Goal: Information Seeking & Learning: Learn about a topic

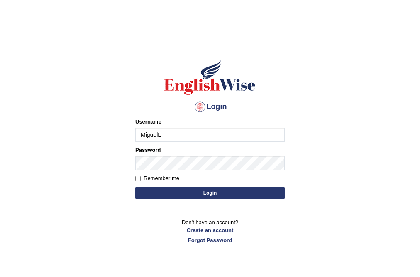
type input "MiguelL"
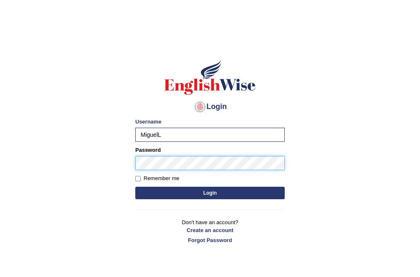
click at [135, 186] on button "Login" at bounding box center [210, 192] width 150 height 12
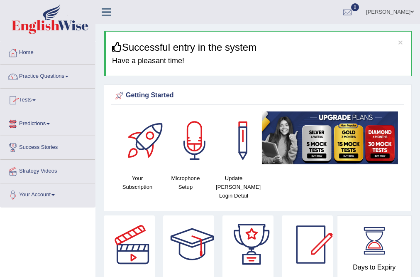
click at [66, 74] on link "Practice Questions" at bounding box center [47, 75] width 95 height 21
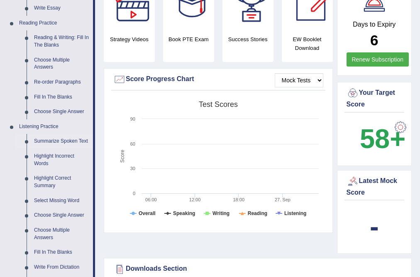
scroll to position [233, 0]
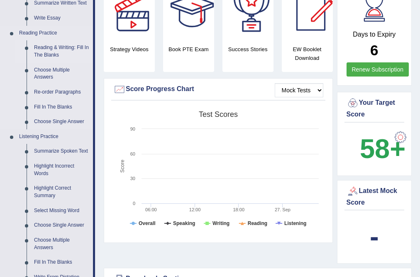
click at [57, 52] on link "Reading & Writing: Fill In The Blanks" at bounding box center [61, 51] width 63 height 22
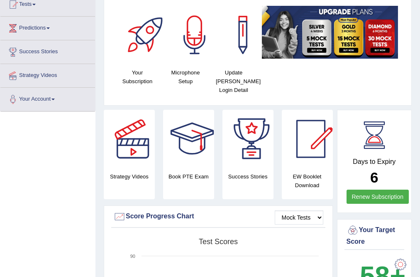
scroll to position [184, 0]
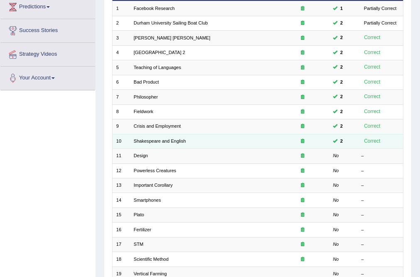
scroll to position [133, 0]
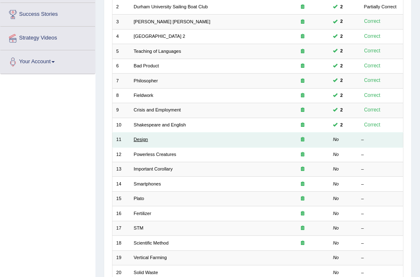
click at [144, 140] on link "Design" at bounding box center [141, 139] width 14 height 5
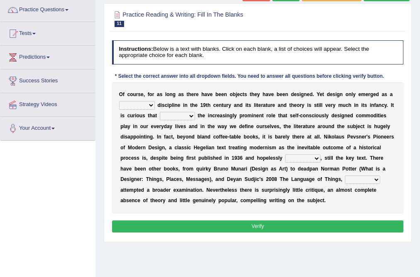
click at [137, 105] on select "bilateral ubiquitous foremost dedicated" at bounding box center [137, 105] width 36 height 8
select select "dedicated"
click at [119, 101] on select "bilateral ubiquitous foremost dedicated" at bounding box center [137, 105] width 36 height 8
click at [174, 116] on select "since despite within through" at bounding box center [177, 116] width 35 height 8
select select "since"
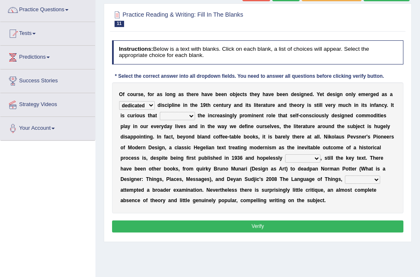
click at [160, 112] on select "since despite within through" at bounding box center [177, 116] width 35 height 8
click at [294, 159] on select "dates dating date dated" at bounding box center [302, 158] width 35 height 8
select select "dates"
click at [285, 154] on select "dates dating date dated" at bounding box center [302, 158] width 35 height 8
click at [295, 159] on select "dates dating date dated" at bounding box center [302, 158] width 35 height 8
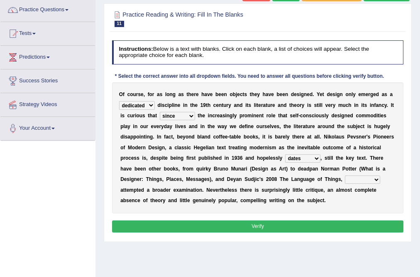
click at [256, 159] on b at bounding box center [255, 158] width 3 height 6
click at [299, 158] on select "dates dating date dated" at bounding box center [302, 158] width 35 height 8
click at [253, 159] on b "d" at bounding box center [252, 158] width 3 height 6
click at [355, 180] on select "which then however as" at bounding box center [362, 179] width 35 height 8
click at [393, 184] on div "O f c o u r s e , f o r a s l o n g a s t h e r e h a v e b e e n o b j e c t s…" at bounding box center [258, 147] width 292 height 131
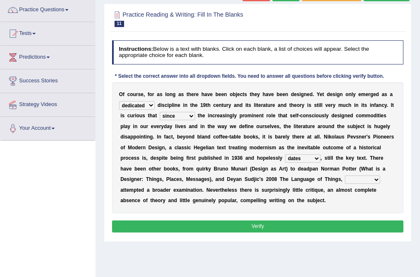
click at [352, 180] on select "which then however as" at bounding box center [362, 179] width 35 height 8
select select "which"
click at [345, 175] on select "which then however as" at bounding box center [362, 179] width 35 height 8
click at [351, 203] on div "O f c o u r s e , f o r a s l o n g a s t h e r e h a v e b e e n o b j e c t s…" at bounding box center [258, 147] width 292 height 131
click at [276, 229] on button "Verify" at bounding box center [258, 226] width 292 height 12
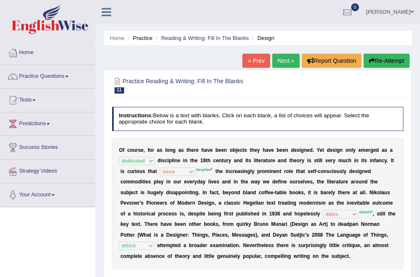
click at [379, 64] on button "Re-Attempt" at bounding box center [387, 61] width 46 height 14
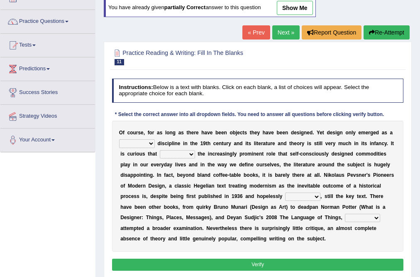
scroll to position [100, 0]
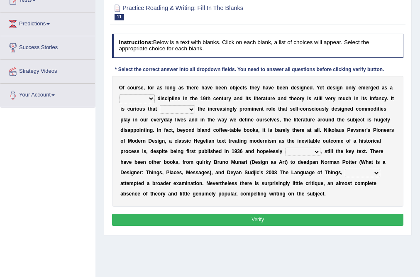
click at [151, 98] on select "bilateral ubiquitous foremost dedicated" at bounding box center [137, 98] width 36 height 8
select select "dedicated"
click at [119, 94] on select "bilateral ubiquitous foremost dedicated" at bounding box center [137, 98] width 36 height 8
click at [180, 108] on select "since despite within through" at bounding box center [177, 109] width 35 height 8
select select "despite"
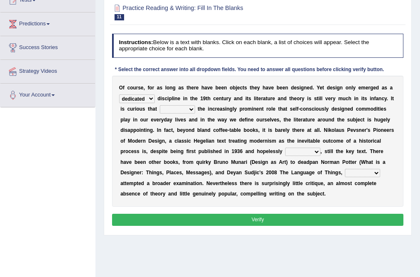
click at [160, 105] on select "since despite within through" at bounding box center [177, 109] width 35 height 8
click at [304, 150] on select "dates dating date dated" at bounding box center [302, 151] width 35 height 8
select select "dated"
click at [285, 147] on select "dates dating date dated" at bounding box center [302, 151] width 35 height 8
click at [352, 175] on select "which then however as" at bounding box center [362, 173] width 35 height 8
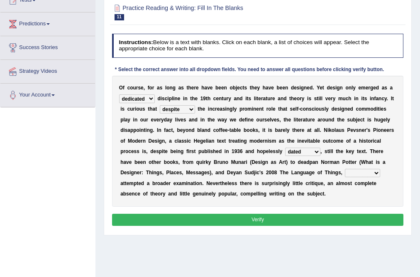
select select "which"
click at [345, 169] on select "which then however as" at bounding box center [362, 173] width 35 height 8
click at [263, 218] on button "Verify" at bounding box center [258, 219] width 292 height 12
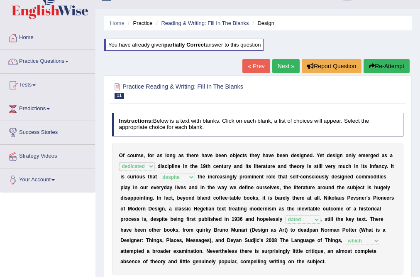
scroll to position [0, 0]
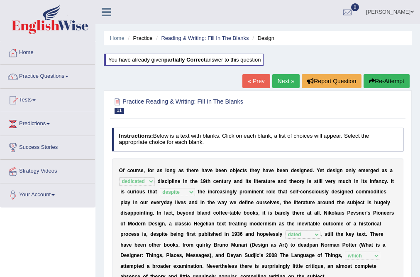
click at [286, 77] on link "Next »" at bounding box center [285, 81] width 27 height 14
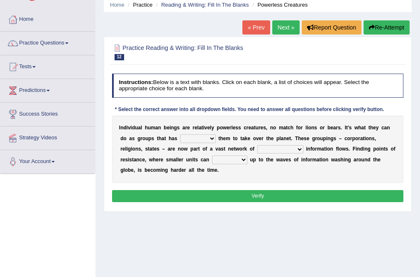
click at [199, 139] on select "enabled contended embodied conjured" at bounding box center [198, 138] width 36 height 8
select select "embodied"
click at [180, 134] on select "enabled contended embodied conjured" at bounding box center [198, 138] width 36 height 8
click at [276, 146] on select "interconnected overlapping fastened exploited" at bounding box center [281, 149] width 46 height 8
select select "exploited"
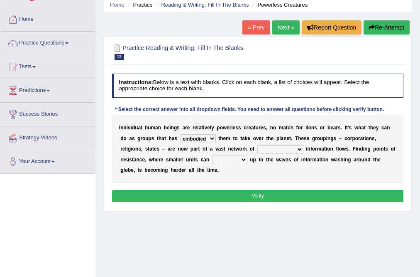
click at [258, 145] on select "interconnected overlapping fastened exploited" at bounding box center [281, 149] width 46 height 8
click at [230, 162] on select "stand raise hail pump" at bounding box center [229, 159] width 35 height 8
select select "stand"
click at [212, 155] on select "stand raise hail pump" at bounding box center [229, 159] width 35 height 8
click at [261, 195] on button "Verify" at bounding box center [258, 196] width 292 height 12
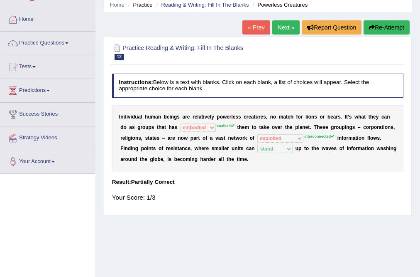
click at [389, 29] on button "Re-Attempt" at bounding box center [387, 27] width 46 height 14
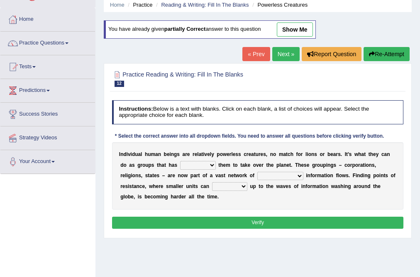
scroll to position [33, 0]
click at [206, 171] on div "I n d i v i d u a l h u m a n b e i n g s a r e r e l a t i v e l y p o w e r l…" at bounding box center [258, 175] width 292 height 67
click at [207, 163] on select "enabled contended embodied conjured" at bounding box center [198, 165] width 36 height 8
select select "enabled"
click at [180, 161] on select "enabled contended embodied conjured" at bounding box center [198, 165] width 36 height 8
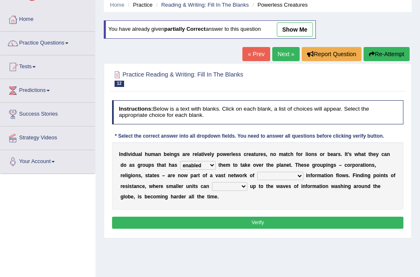
click at [279, 178] on select "interconnected overlapping fastened exploited" at bounding box center [281, 176] width 46 height 8
select select "interconnected"
click at [258, 172] on select "interconnected overlapping fastened exploited" at bounding box center [281, 176] width 46 height 8
click at [224, 188] on select "stand raise hail pump" at bounding box center [229, 186] width 35 height 8
select select "stand"
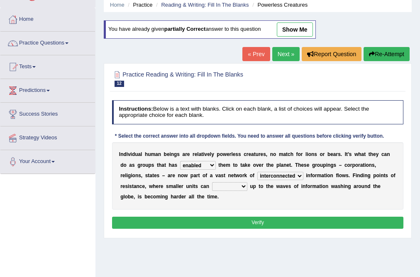
click at [212, 182] on select "stand raise hail pump" at bounding box center [229, 186] width 35 height 8
click at [278, 218] on button "Verify" at bounding box center [258, 222] width 292 height 12
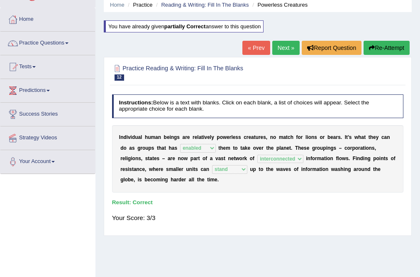
click at [281, 45] on link "Next »" at bounding box center [285, 48] width 27 height 14
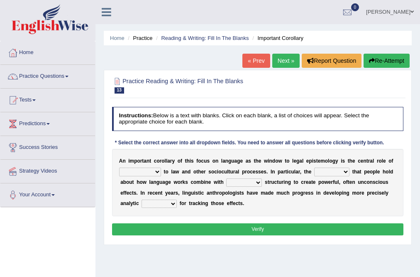
click at [143, 171] on select "discourse epoch dialect acquaintance" at bounding box center [140, 171] width 42 height 8
select select "discourse"
click at [119, 167] on select "discourse epoch dialect acquaintance" at bounding box center [140, 171] width 42 height 8
click at [150, 173] on select "discourse epoch dialect acquaintance" at bounding box center [140, 171] width 42 height 8
click at [187, 178] on div "A n i m p o r t a n t c o r o l l a r y o f t h i s f o c u s o n l a n g u a g…" at bounding box center [258, 182] width 292 height 67
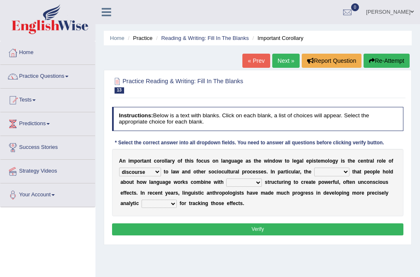
click at [326, 172] on select "deviation besmirch consent ideas" at bounding box center [331, 171] width 35 height 8
select select "consent"
click at [314, 167] on select "deviation besmirch consent ideas" at bounding box center [331, 171] width 35 height 8
click at [342, 173] on select "deviation besmirch consent ideas" at bounding box center [331, 171] width 35 height 8
click at [314, 167] on select "deviation besmirch consent ideas" at bounding box center [331, 171] width 35 height 8
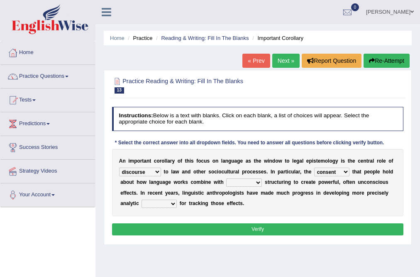
click at [366, 187] on div "A n i m p o r t a n t c o r o l l a r y o f t h i s f o c u s o n l a n g u a g…" at bounding box center [258, 182] width 292 height 67
click at [243, 186] on select "mandatory linguistic legitimate customary" at bounding box center [244, 182] width 36 height 8
select select "linguistic"
click at [226, 178] on select "mandatory linguistic legitimate customary" at bounding box center [244, 182] width 36 height 8
click at [253, 185] on select "mandatory linguistic legitimate customary" at bounding box center [244, 182] width 36 height 8
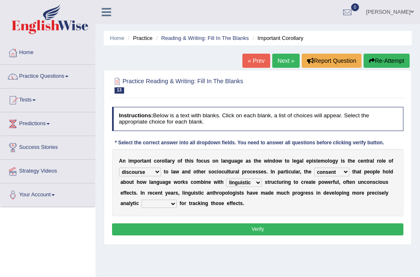
click at [292, 201] on div "A n i m p o r t a n t c o r o l l a r y o f t h i s f o c u s o n l a n g u a g…" at bounding box center [258, 182] width 292 height 67
click at [166, 204] on select "tools appetite albums stroke" at bounding box center [159, 203] width 35 height 8
select select "tools"
click at [142, 199] on select "tools appetite albums stroke" at bounding box center [159, 203] width 35 height 8
click at [228, 245] on div "Home Practice Reading & Writing: Fill In The Blanks Important Corollary « Prev …" at bounding box center [258, 207] width 325 height 415
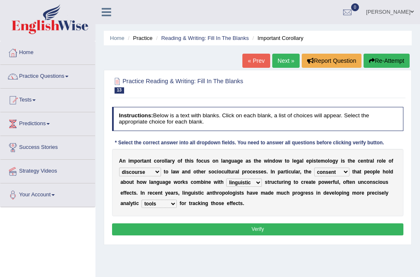
click at [243, 228] on button "Verify" at bounding box center [258, 229] width 292 height 12
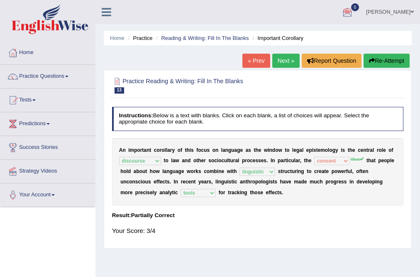
click at [392, 61] on button "Re-Attempt" at bounding box center [387, 61] width 46 height 14
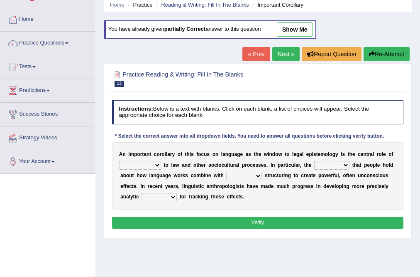
click at [134, 162] on select "discourse epoch dialect acquaintance" at bounding box center [140, 165] width 42 height 8
select select "discourse"
click at [119, 161] on select "discourse epoch dialect acquaintance" at bounding box center [140, 165] width 42 height 8
click at [338, 165] on select "deviation besmirch consent ideas" at bounding box center [331, 165] width 35 height 8
select select "ideas"
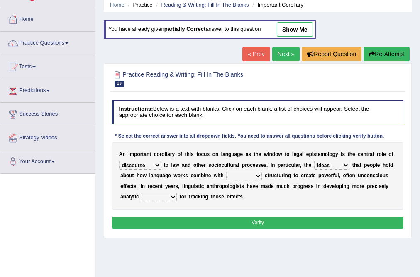
click at [314, 161] on select "deviation besmirch consent ideas" at bounding box center [331, 165] width 35 height 8
click at [234, 177] on select "mandatory linguistic legitimate customary" at bounding box center [244, 176] width 36 height 8
select select "linguistic"
click at [226, 172] on select "mandatory linguistic legitimate customary" at bounding box center [244, 176] width 36 height 8
click at [164, 191] on div "A n i m p o r t a n t c o r o l l a r y o f t h i s f o c u s o n l a n g u a g…" at bounding box center [258, 175] width 292 height 67
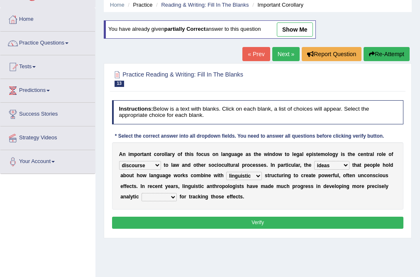
click at [167, 199] on select "tools appetite albums stroke" at bounding box center [159, 197] width 35 height 8
select select "tools"
click at [142, 193] on select "tools appetite albums stroke" at bounding box center [159, 197] width 35 height 8
click at [219, 221] on button "Verify" at bounding box center [258, 222] width 292 height 12
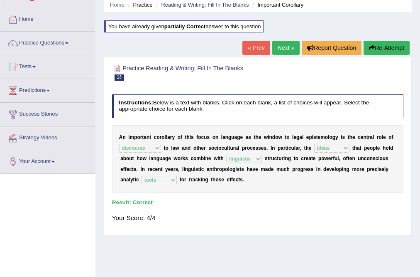
click at [273, 43] on link "Next »" at bounding box center [285, 48] width 27 height 14
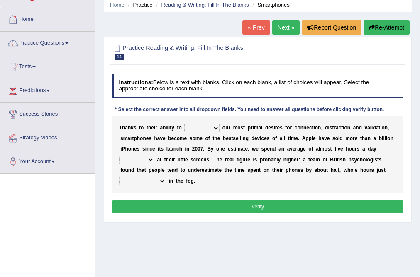
scroll to position [66, 0]
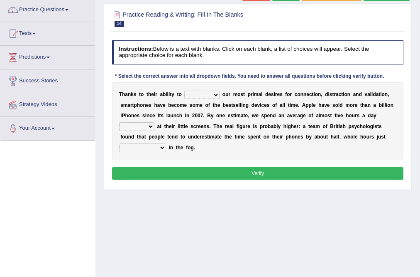
click at [207, 96] on select "hijack describe sharpen conserve" at bounding box center [201, 95] width 35 height 8
select select "describe"
click at [184, 91] on select "hijack describe sharpen conserve" at bounding box center [201, 95] width 35 height 8
click at [191, 93] on select "hijack describe sharpen conserve" at bounding box center [201, 95] width 35 height 8
click at [132, 115] on b "n" at bounding box center [132, 116] width 3 height 6
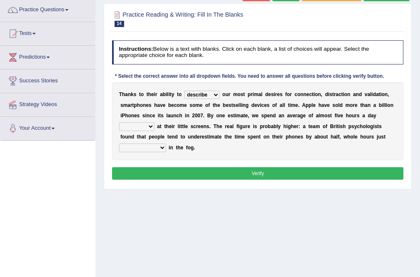
click at [135, 130] on select "watching waggling snoring staring" at bounding box center [136, 126] width 35 height 8
select select "watching"
click at [119, 122] on select "watching waggling snoring staring" at bounding box center [136, 126] width 35 height 8
click at [142, 150] on select "has evaporated evaporating evaporate evaporates" at bounding box center [142, 147] width 47 height 8
select select "has evaporated"
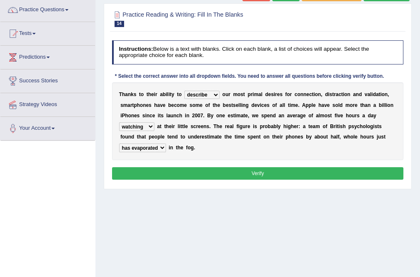
click at [119, 143] on select "has evaporated evaporating evaporate evaporates" at bounding box center [142, 147] width 47 height 8
click at [230, 173] on button "Verify" at bounding box center [258, 173] width 292 height 12
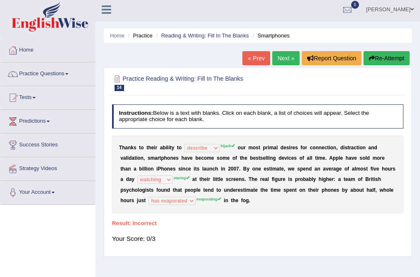
scroll to position [0, 0]
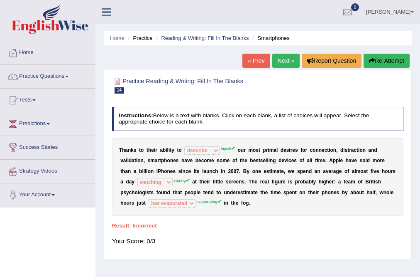
click at [381, 61] on button "Re-Attempt" at bounding box center [387, 61] width 46 height 14
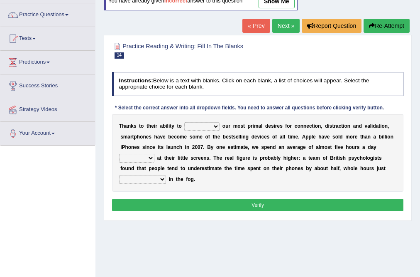
scroll to position [66, 0]
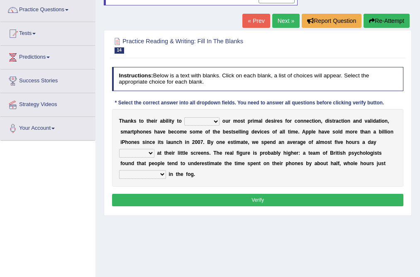
click at [212, 124] on select "hijack describe sharpen conserve" at bounding box center [201, 121] width 35 height 8
select select "hijack"
click at [184, 117] on select "hijack describe sharpen conserve" at bounding box center [201, 121] width 35 height 8
click at [158, 145] on div "T h a n k s t o t h e i r a b i l i t y t o hijack describe sharpen conserve o …" at bounding box center [258, 148] width 292 height 78
click at [147, 159] on div "T h a n k s t o t h e i r a b i l i t y t o hijack describe sharpen conserve o …" at bounding box center [258, 148] width 292 height 78
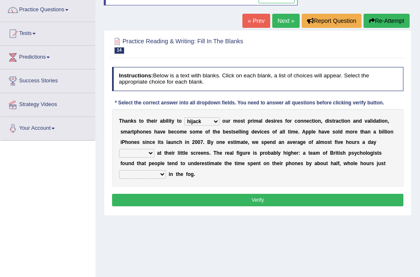
click at [147, 152] on select "watching waggling snoring staring" at bounding box center [136, 153] width 35 height 8
select select "staring"
click at [119, 149] on select "watching waggling snoring staring" at bounding box center [136, 153] width 35 height 8
click at [151, 175] on select "has evaporated evaporating evaporate evaporates" at bounding box center [142, 174] width 47 height 8
select select "evaporating"
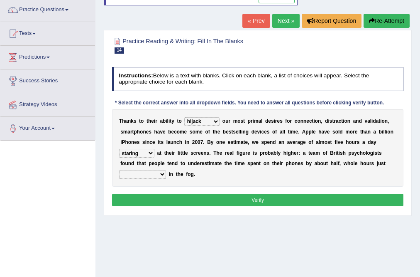
click at [119, 170] on select "has evaporated evaporating evaporate evaporates" at bounding box center [142, 174] width 47 height 8
click at [254, 188] on div "Instructions: Below is a text with blanks. Click on each blank, a list of choic…" at bounding box center [257, 138] width 295 height 148
click at [254, 201] on button "Verify" at bounding box center [258, 200] width 292 height 12
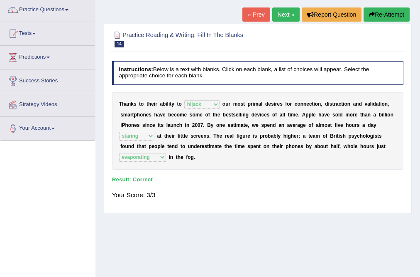
click at [277, 12] on link "Next »" at bounding box center [285, 14] width 27 height 14
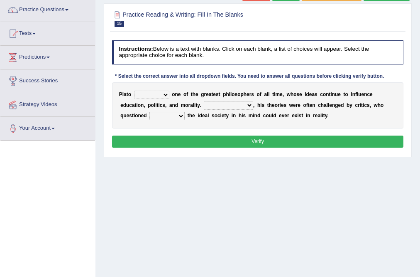
click at [163, 94] on select "keeps comes claims remains" at bounding box center [151, 95] width 35 height 8
select select "comes"
click at [134, 91] on select "keeps comes claims remains" at bounding box center [151, 95] width 35 height 8
click at [233, 103] on select "Notwithstanding So However Whatever" at bounding box center [228, 105] width 49 height 8
select select "However"
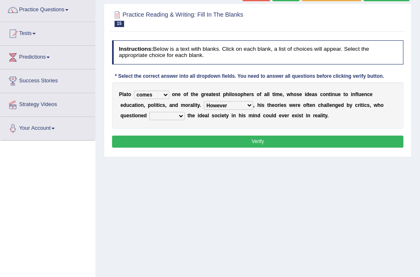
click at [204, 101] on select "Notwithstanding So However Whatever" at bounding box center [228, 105] width 49 height 8
click at [154, 97] on select "keeps comes claims remains" at bounding box center [151, 95] width 35 height 8
click at [134, 91] on select "keeps comes claims remains" at bounding box center [151, 95] width 35 height 8
click at [181, 123] on div "P l a t o keeps comes claims remains o n e o f t h e g r e a t e s t p h i l o …" at bounding box center [258, 105] width 292 height 46
click at [152, 91] on select "keeps comes claims remains" at bounding box center [151, 95] width 35 height 8
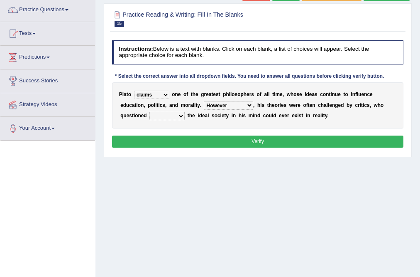
select select "remains"
click at [134, 91] on select "keeps comes claims remains" at bounding box center [151, 95] width 35 height 8
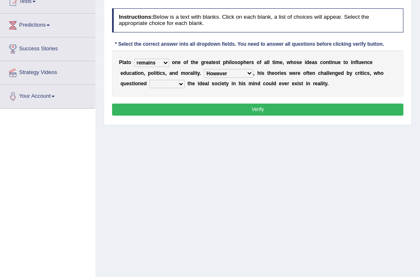
scroll to position [100, 0]
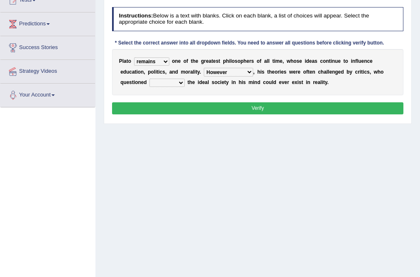
click at [179, 83] on select "which what that whether" at bounding box center [167, 82] width 35 height 8
click at [283, 78] on div "P l a t o keeps comes claims remains o n e o f t h e g r e a t e s t p h i l o …" at bounding box center [258, 72] width 292 height 46
click at [185, 82] on b at bounding box center [186, 82] width 3 height 6
click at [182, 83] on select "which what that whether" at bounding box center [167, 82] width 35 height 8
select select "whether"
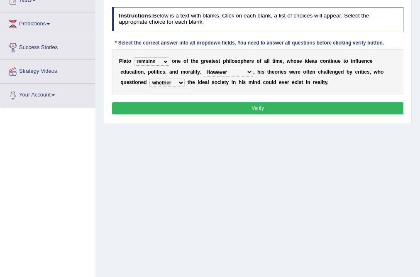
click at [150, 78] on select "which what that whether" at bounding box center [167, 82] width 35 height 8
click at [272, 110] on button "Verify" at bounding box center [258, 108] width 292 height 12
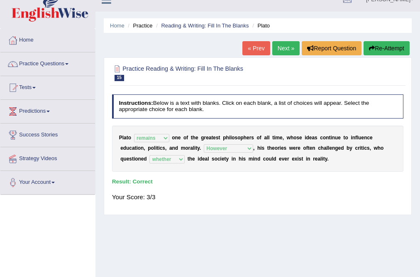
scroll to position [33, 0]
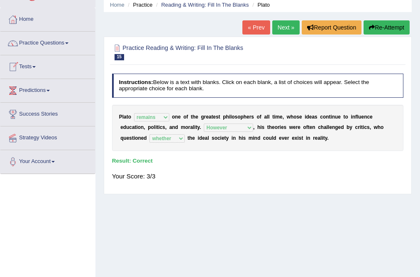
click at [35, 67] on span at bounding box center [33, 67] width 3 height 2
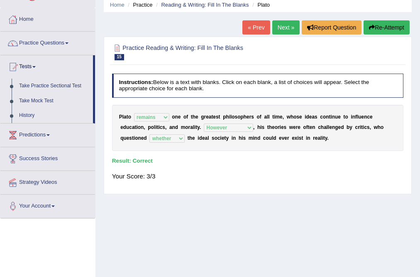
click at [35, 67] on span at bounding box center [33, 67] width 3 height 2
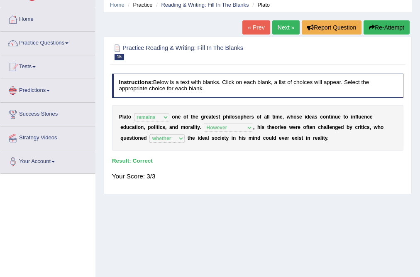
click at [46, 86] on link "Predictions" at bounding box center [47, 89] width 95 height 21
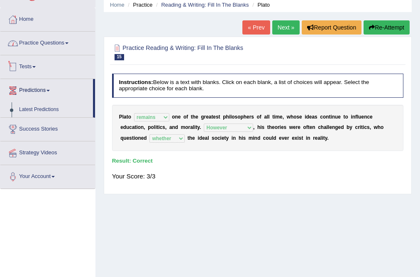
click at [60, 38] on link "Practice Questions" at bounding box center [47, 42] width 95 height 21
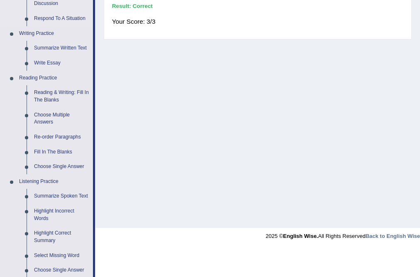
scroll to position [199, 0]
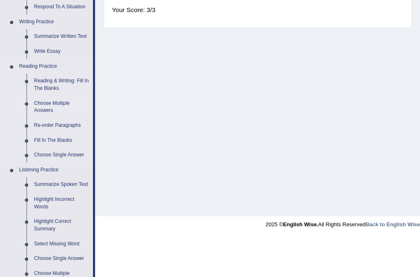
click at [50, 104] on link "Choose Multiple Answers" at bounding box center [61, 107] width 63 height 22
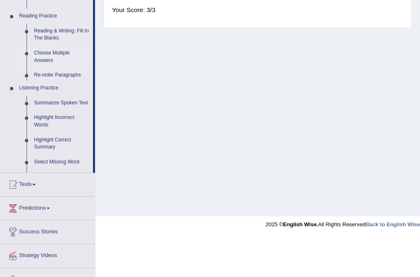
scroll to position [159, 0]
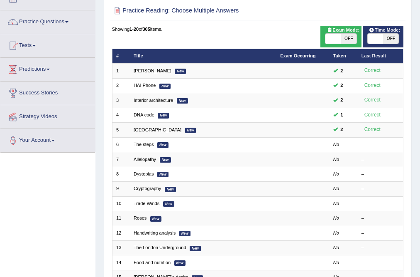
scroll to position [66, 0]
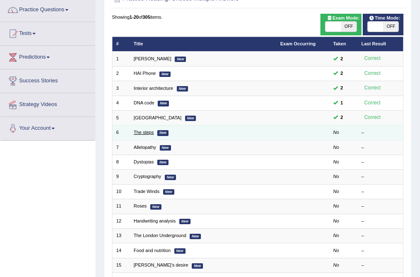
click at [146, 132] on link "The steps" at bounding box center [144, 132] width 20 height 5
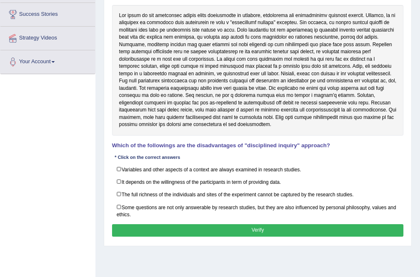
scroll to position [159, 0]
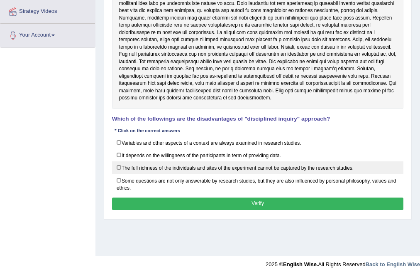
click at [208, 168] on label "The full richness of the individuals and sites of the experiment cannot be capt…" at bounding box center [258, 167] width 292 height 13
checkbox input "true"
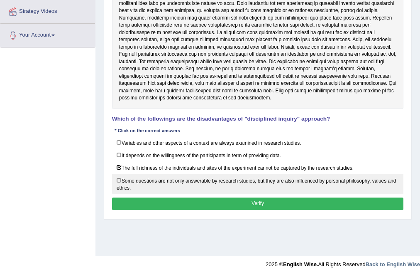
click at [186, 184] on label "Some questions are not only answerable by research studies, but they are also i…" at bounding box center [258, 184] width 292 height 20
checkbox input "true"
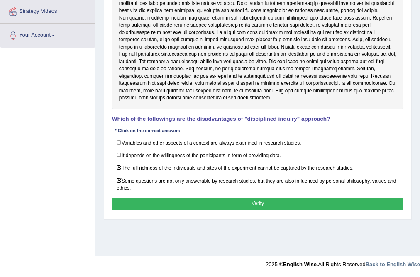
click at [208, 202] on button "Verify" at bounding box center [258, 203] width 292 height 12
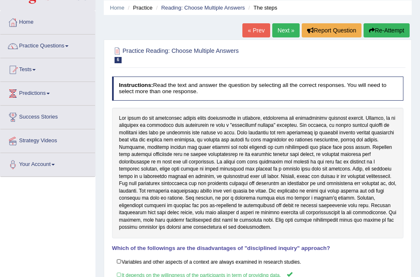
scroll to position [27, 0]
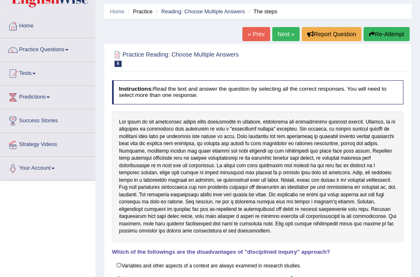
click at [392, 33] on button "Re-Attempt" at bounding box center [387, 34] width 46 height 14
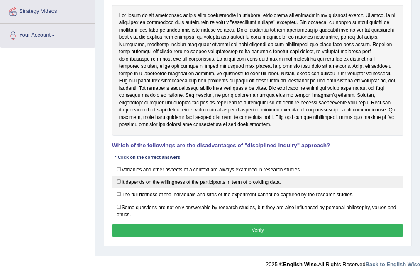
click at [137, 180] on label "It depends on the willingness of the participants in term of providing data." at bounding box center [258, 181] width 292 height 13
checkbox input "true"
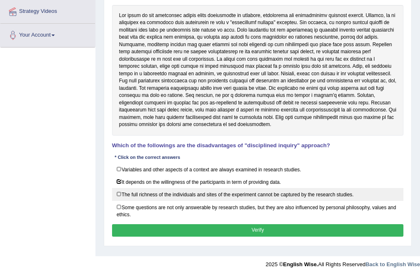
click at [145, 196] on label "The full richness of the individuals and sites of the experiment cannot be capt…" at bounding box center [258, 194] width 292 height 13
checkbox input "true"
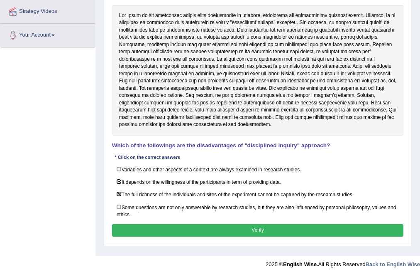
click at [252, 232] on button "Verify" at bounding box center [258, 230] width 292 height 12
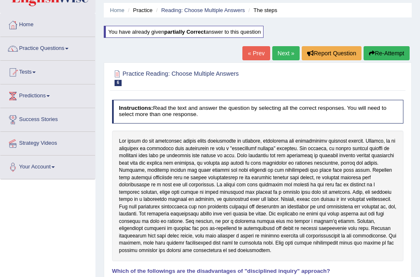
scroll to position [27, 0]
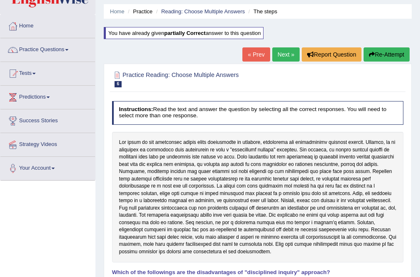
click at [287, 53] on link "Next »" at bounding box center [285, 54] width 27 height 14
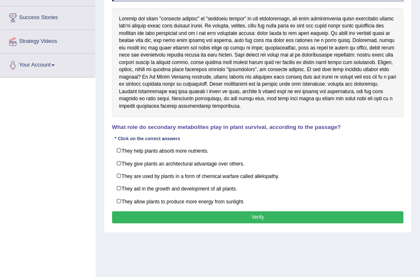
scroll to position [133, 0]
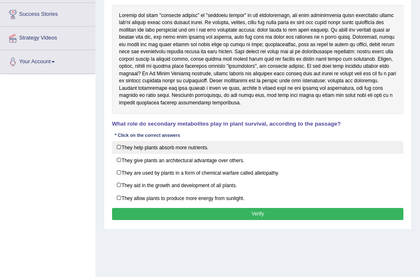
click at [173, 150] on label "They help plants absorb more nutrients." at bounding box center [258, 147] width 292 height 13
checkbox input "true"
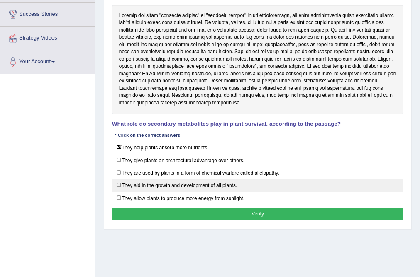
click at [170, 186] on label "They aid in the growth and development of all plants." at bounding box center [258, 185] width 292 height 13
checkbox input "true"
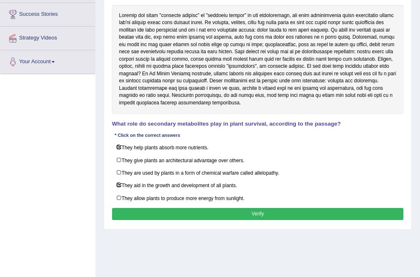
click at [221, 216] on button "Verify" at bounding box center [258, 214] width 292 height 12
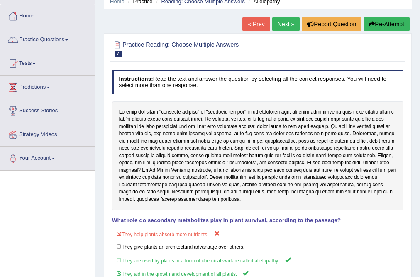
scroll to position [60, 0]
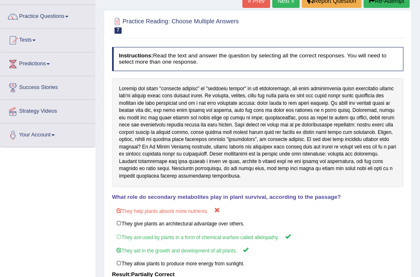
click at [377, 2] on button "Re-Attempt" at bounding box center [387, 1] width 46 height 14
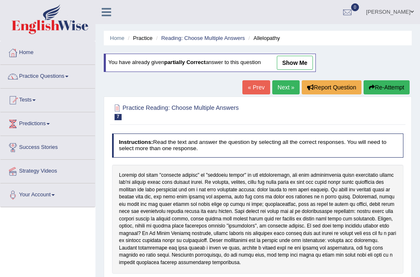
scroll to position [159, 0]
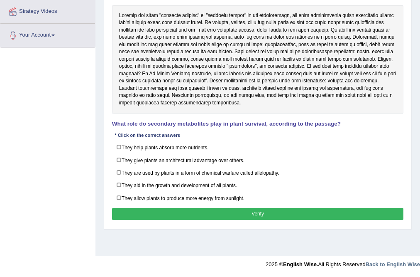
click at [145, 179] on label "They aid in the growth and development of all plants." at bounding box center [258, 185] width 292 height 13
checkbox input "true"
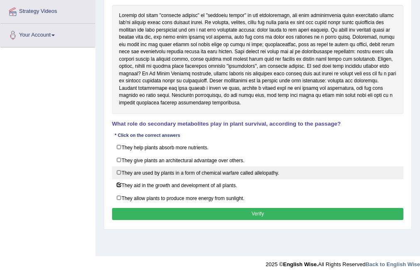
click at [151, 167] on label "They are used by plants in a form of chemical warfare called allelopathy." at bounding box center [258, 172] width 292 height 13
checkbox input "true"
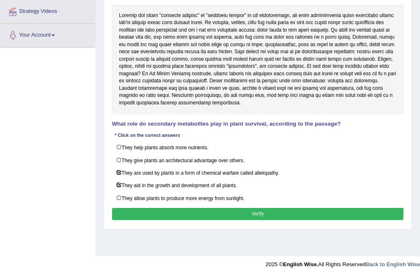
click at [231, 208] on button "Verify" at bounding box center [258, 214] width 292 height 12
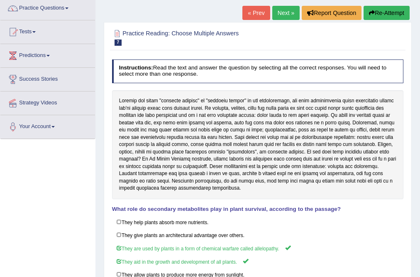
scroll to position [60, 0]
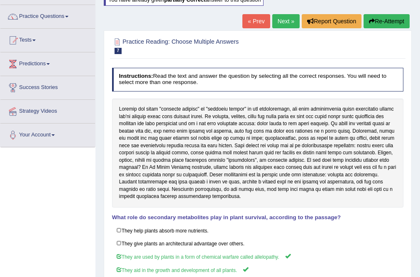
click at [275, 18] on link "Next »" at bounding box center [285, 21] width 27 height 14
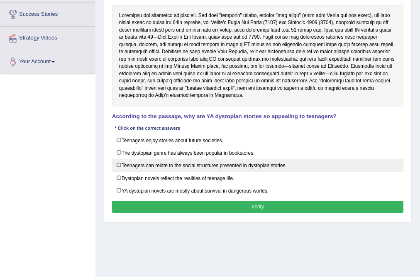
click at [164, 166] on label "Teenagers can relate to the social structures presented in dystopian stories." at bounding box center [258, 165] width 292 height 13
checkbox input "true"
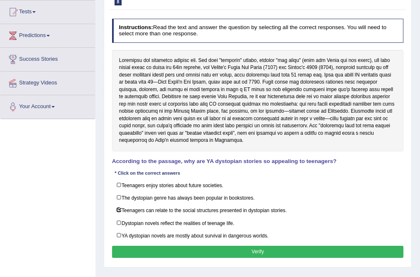
scroll to position [126, 0]
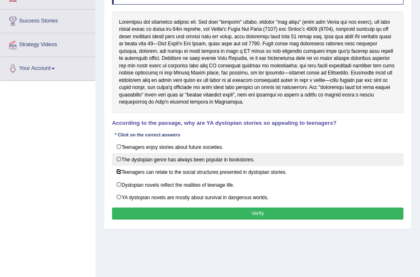
click at [191, 158] on label "The dystopian genre has always been popular in bookstores." at bounding box center [258, 159] width 292 height 13
checkbox input "true"
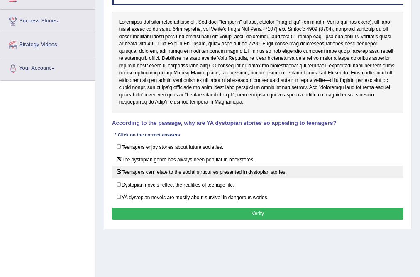
click at [175, 174] on label "Teenagers can relate to the social structures presented in dystopian stories." at bounding box center [258, 171] width 292 height 13
checkbox input "false"
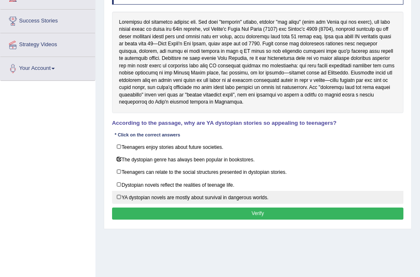
click at [216, 194] on label "YA dystopian novels are mostly about survival in dangerous worlds." at bounding box center [258, 197] width 292 height 13
checkbox input "true"
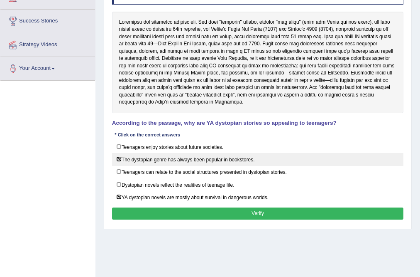
click at [142, 157] on label "The dystopian genre has always been popular in bookstores." at bounding box center [258, 159] width 292 height 13
checkbox input "false"
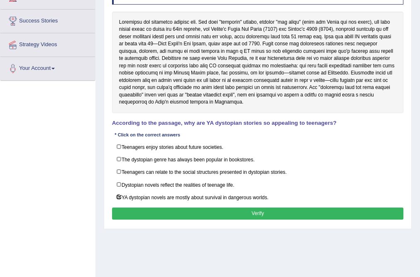
click at [213, 211] on button "Verify" at bounding box center [258, 213] width 292 height 12
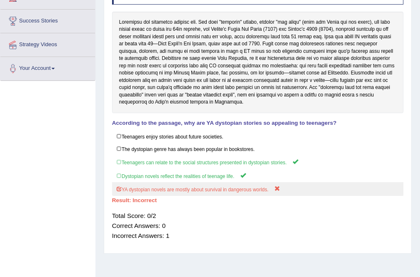
scroll to position [0, 0]
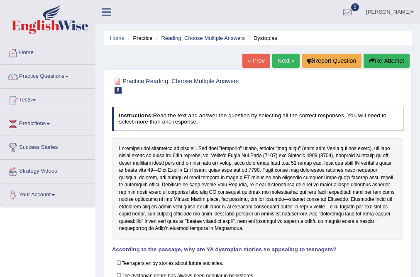
click at [382, 61] on button "Re-Attempt" at bounding box center [387, 61] width 46 height 14
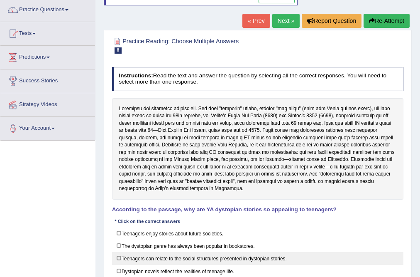
scroll to position [133, 0]
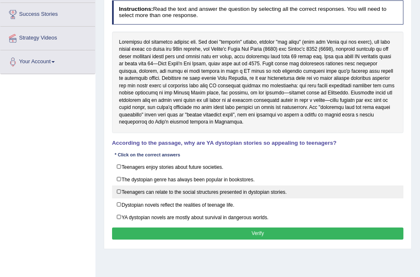
click at [145, 186] on label "Teenagers can relate to the social structures presented in dystopian stories." at bounding box center [258, 191] width 292 height 13
checkbox input "true"
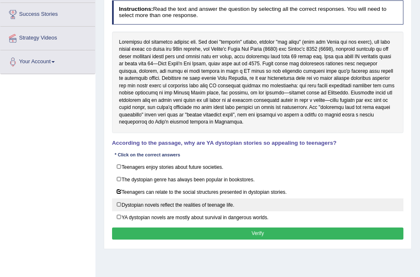
click at [153, 201] on label "Dystopian novels reflect the realities of teenage life." at bounding box center [258, 204] width 292 height 13
checkbox input "true"
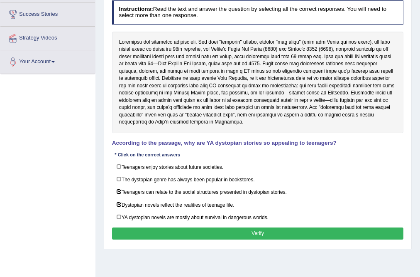
click at [229, 227] on button "Verify" at bounding box center [258, 233] width 292 height 12
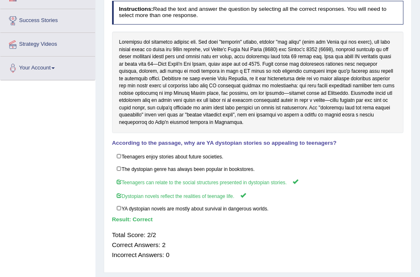
scroll to position [0, 0]
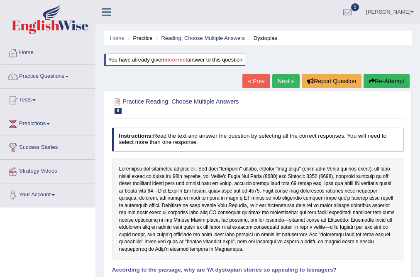
click at [282, 81] on link "Next »" at bounding box center [285, 81] width 27 height 14
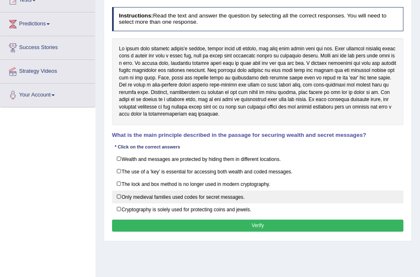
scroll to position [100, 0]
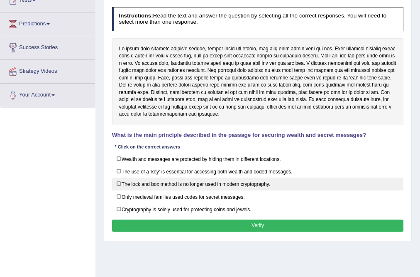
click at [162, 181] on label "The lock and box method is no longer used in modern cryptography." at bounding box center [258, 183] width 292 height 13
checkbox input "true"
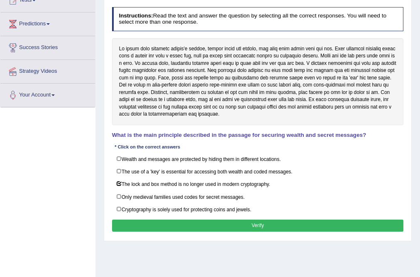
click at [244, 223] on button "Verify" at bounding box center [258, 225] width 292 height 12
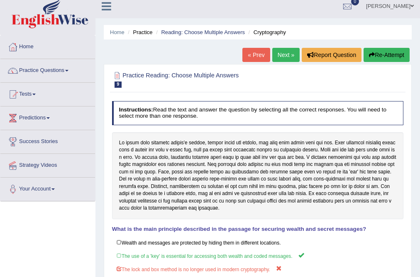
scroll to position [0, 0]
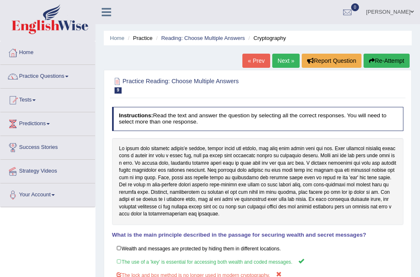
click at [395, 59] on button "Re-Attempt" at bounding box center [387, 61] width 46 height 14
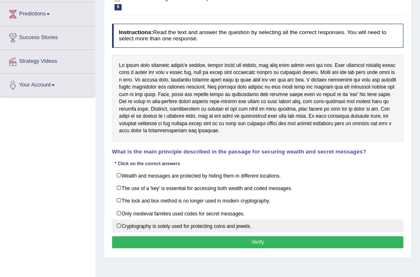
scroll to position [133, 0]
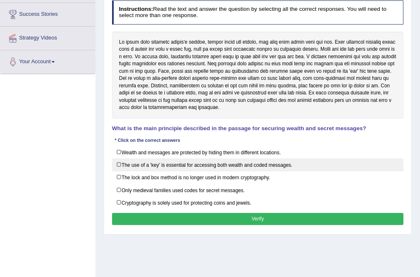
click at [149, 167] on label "The use of a 'key' is essential for accessing both wealth and coded messages." at bounding box center [258, 164] width 292 height 13
checkbox input "true"
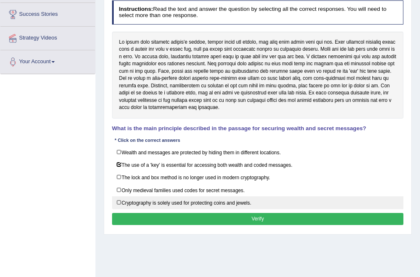
click at [159, 204] on label "Cryptography is solely used for protecting coins and jewels." at bounding box center [258, 202] width 292 height 13
checkbox input "true"
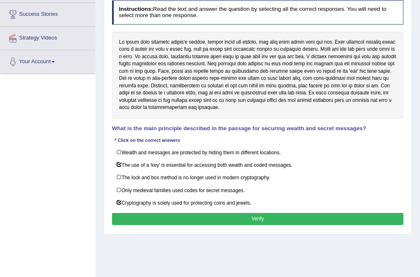
click at [206, 213] on button "Verify" at bounding box center [258, 219] width 292 height 12
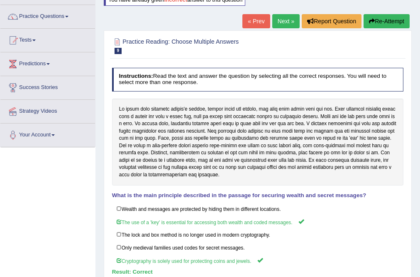
scroll to position [60, 0]
click at [51, 18] on link "Practice Questions" at bounding box center [47, 15] width 95 height 21
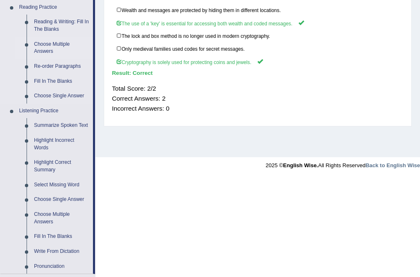
scroll to position [259, 0]
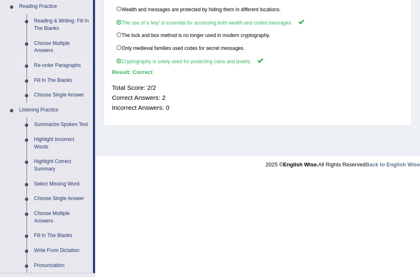
click at [58, 65] on link "Re-order Paragraphs" at bounding box center [61, 65] width 63 height 15
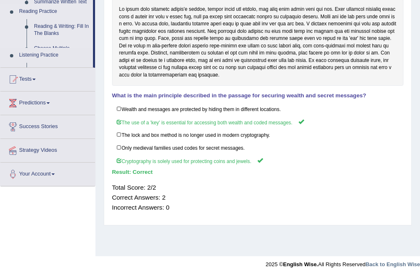
scroll to position [159, 0]
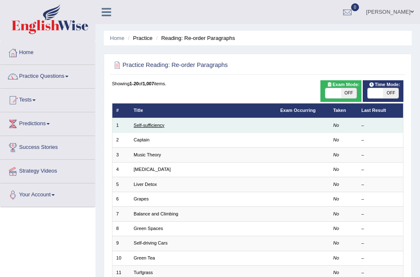
click at [150, 125] on link "Self-sufficiency" at bounding box center [149, 125] width 31 height 5
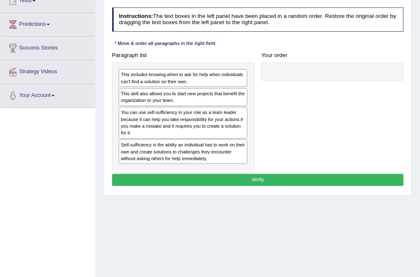
scroll to position [100, 0]
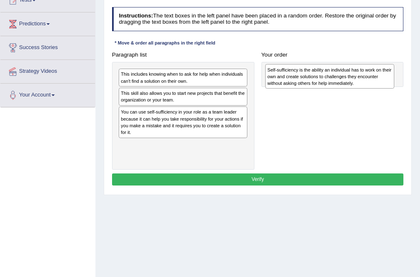
drag, startPoint x: 181, startPoint y: 155, endPoint x: 356, endPoint y: 83, distance: 188.5
click at [356, 83] on div "Self-sufficiency is the ability an individual has to work on their own and crea…" at bounding box center [329, 76] width 129 height 25
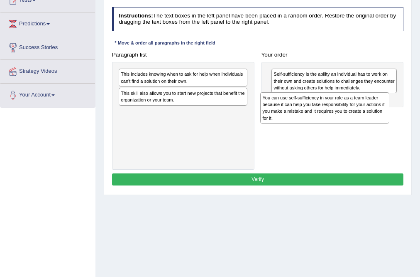
drag, startPoint x: 204, startPoint y: 129, endPoint x: 371, endPoint y: 121, distance: 167.1
click at [371, 121] on div "You can use self-sufficiency in your role as a team leader because it can help …" at bounding box center [324, 107] width 129 height 31
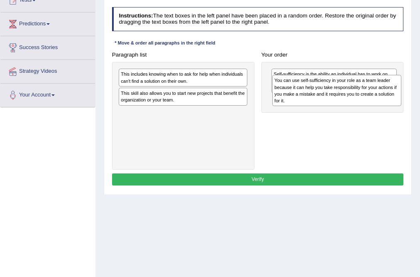
drag, startPoint x: 198, startPoint y: 128, endPoint x: 379, endPoint y: 107, distance: 182.3
click at [379, 106] on div "You can use self-sufficiency in your role as a team leader because it can help …" at bounding box center [336, 90] width 129 height 31
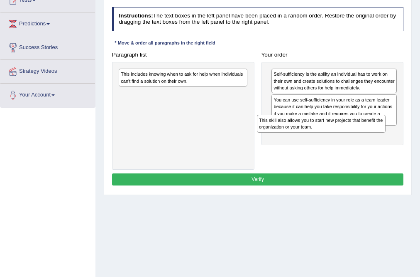
drag, startPoint x: 155, startPoint y: 96, endPoint x: 324, endPoint y: 136, distance: 173.1
click at [324, 136] on div "Paragraph list This includes knowing when to ask for help when individuals can'…" at bounding box center [257, 109] width 299 height 121
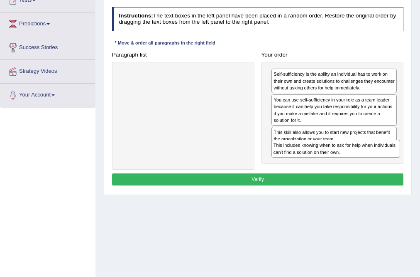
drag, startPoint x: 171, startPoint y: 80, endPoint x: 353, endPoint y: 167, distance: 201.4
click at [353, 167] on div "Paragraph list This includes knowing when to ask for help when individuals can'…" at bounding box center [257, 109] width 299 height 121
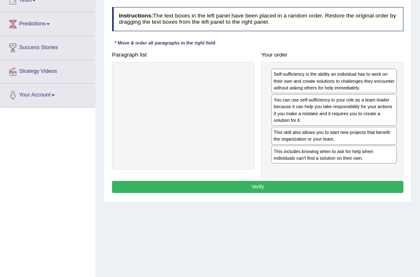
click at [271, 186] on button "Verify" at bounding box center [258, 187] width 292 height 12
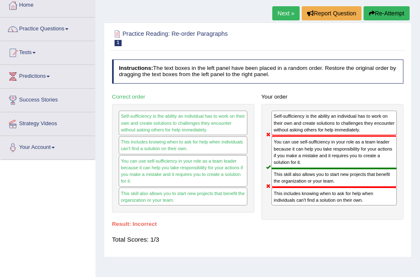
scroll to position [33, 0]
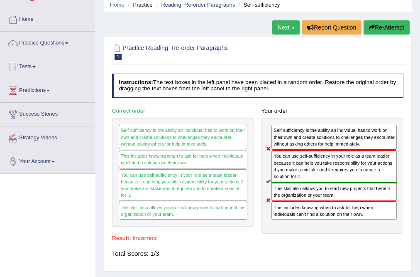
click at [377, 29] on button "Re-Attempt" at bounding box center [387, 27] width 46 height 14
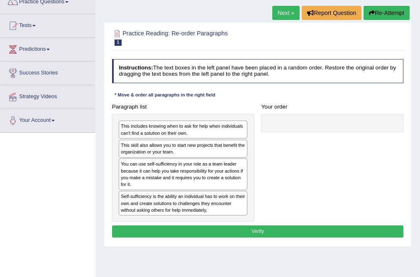
scroll to position [100, 0]
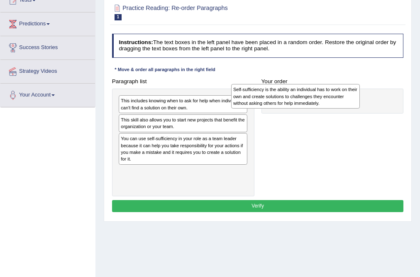
drag, startPoint x: 188, startPoint y: 176, endPoint x: 322, endPoint y: 97, distance: 155.9
click at [322, 97] on div "Self-sufficiency is the ability an individual has to work on their own and crea…" at bounding box center [295, 96] width 129 height 25
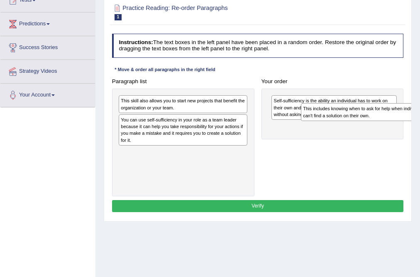
drag, startPoint x: 208, startPoint y: 105, endPoint x: 425, endPoint y: 118, distance: 216.8
click at [420, 118] on html "Toggle navigation Home Practice Questions Speaking Practice Read Aloud Repeat S…" at bounding box center [210, 38] width 420 height 277
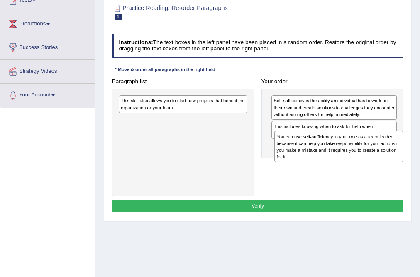
drag, startPoint x: 217, startPoint y: 132, endPoint x: 402, endPoint y: 159, distance: 187.2
click at [402, 159] on div "You can use self-sufficiency in your role as a team leader because it can help …" at bounding box center [339, 146] width 129 height 31
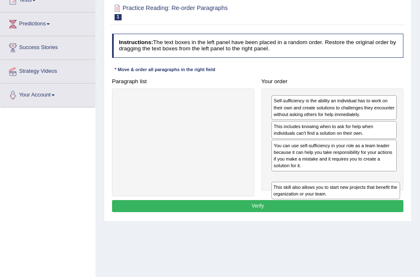
drag, startPoint x: 229, startPoint y: 108, endPoint x: 410, endPoint y: 213, distance: 209.7
click at [410, 213] on div "Practice Reading: Re-order Paragraphs 1 Self-sufficiency Instructions: The text…" at bounding box center [258, 109] width 308 height 225
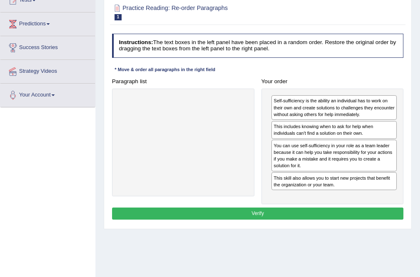
click at [378, 217] on button "Verify" at bounding box center [258, 213] width 292 height 12
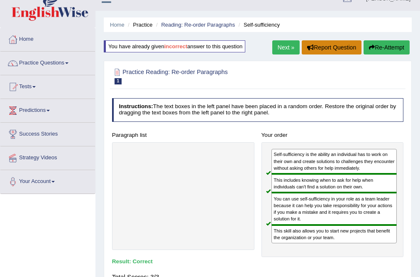
scroll to position [0, 0]
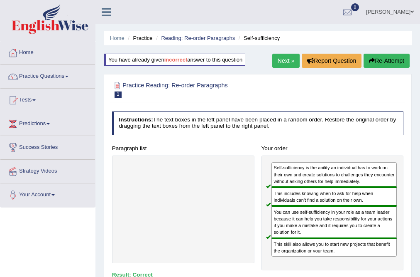
click at [280, 65] on link "Next »" at bounding box center [285, 61] width 27 height 14
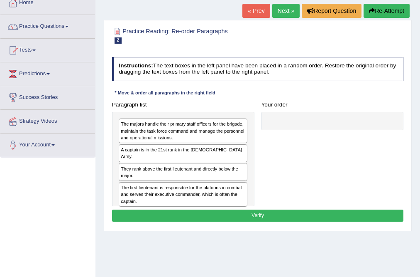
scroll to position [66, 0]
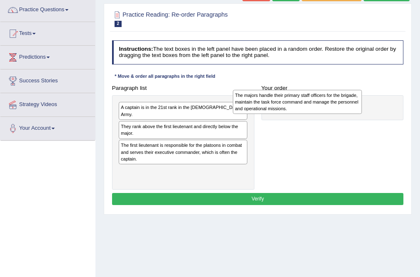
drag, startPoint x: 197, startPoint y: 117, endPoint x: 334, endPoint y: 106, distance: 136.7
click at [334, 106] on div "The majors handle their primary staff officers for the brigade, maintain the ta…" at bounding box center [297, 102] width 129 height 25
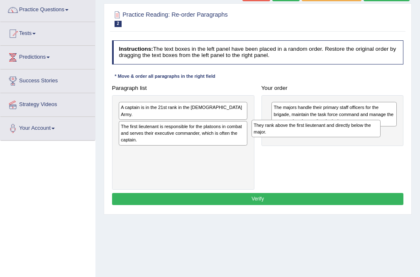
drag, startPoint x: 211, startPoint y: 127, endPoint x: 369, endPoint y: 140, distance: 158.7
click at [369, 140] on div "Paragraph list A captain is in the 21st rank in the US Army. They rank above th…" at bounding box center [257, 136] width 299 height 108
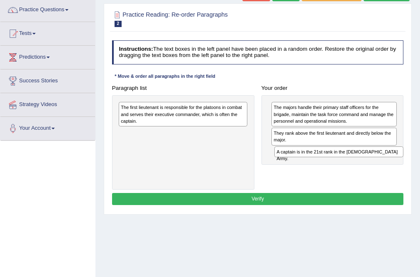
drag, startPoint x: 192, startPoint y: 109, endPoint x: 377, endPoint y: 164, distance: 193.4
click at [377, 164] on div "Paragraph list A captain is in the 21st rank in the US Army. The first lieutena…" at bounding box center [257, 136] width 299 height 108
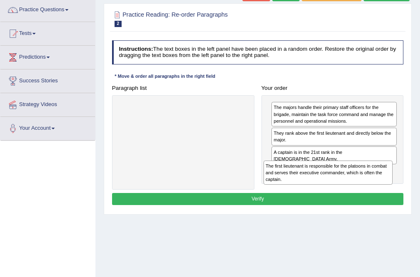
drag, startPoint x: 180, startPoint y: 118, endPoint x: 353, endPoint y: 191, distance: 186.9
click at [353, 191] on div "Instructions: The text boxes in the left panel have been placed in a random ord…" at bounding box center [257, 124] width 295 height 174
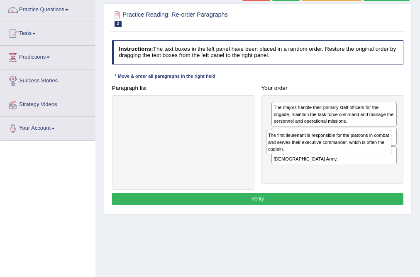
drag, startPoint x: 315, startPoint y: 178, endPoint x: 311, endPoint y: 158, distance: 20.4
click at [311, 158] on div "The majors handle their primary staff officers for the brigade, maintain the ta…" at bounding box center [333, 139] width 142 height 88
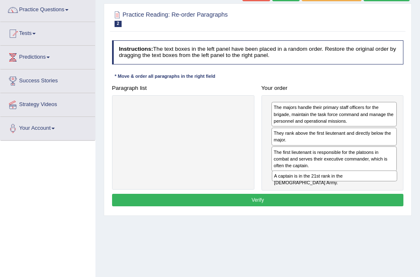
drag, startPoint x: 312, startPoint y: 153, endPoint x: 315, endPoint y: 193, distance: 40.0
click at [315, 193] on div "Instructions: The text boxes in the left panel have been placed in a random ord…" at bounding box center [257, 124] width 295 height 174
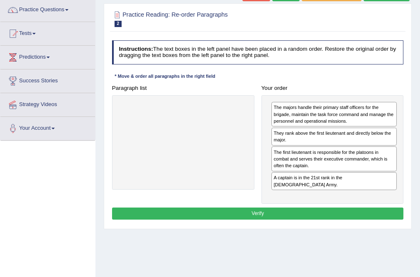
click at [307, 207] on button "Verify" at bounding box center [258, 213] width 292 height 12
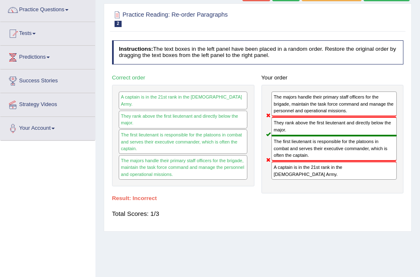
scroll to position [0, 0]
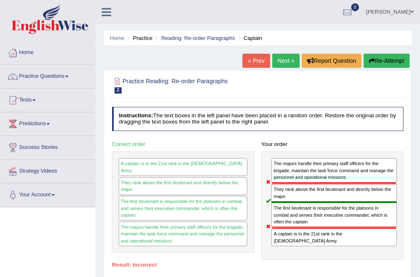
click at [378, 63] on button "Re-Attempt" at bounding box center [387, 61] width 46 height 14
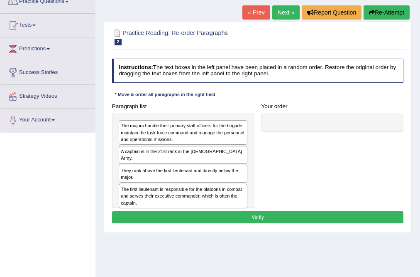
scroll to position [100, 0]
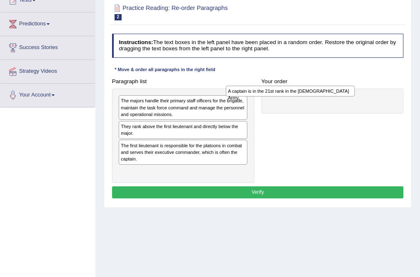
drag, startPoint x: 178, startPoint y: 128, endPoint x: 306, endPoint y: 94, distance: 132.2
click at [306, 94] on div "A captain is in the 21st rank in the [DEMOGRAPHIC_DATA] Army." at bounding box center [290, 91] width 129 height 11
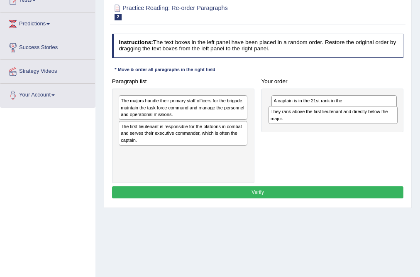
drag, startPoint x: 156, startPoint y: 133, endPoint x: 334, endPoint y: 124, distance: 178.4
click at [334, 124] on div "Paragraph list The majors handle their primary staff officers for the brigade, …" at bounding box center [257, 129] width 299 height 108
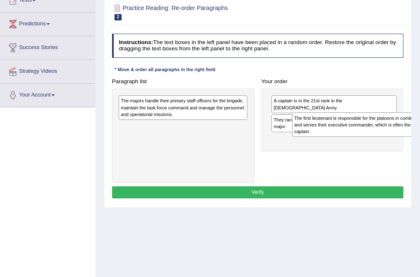
drag, startPoint x: 206, startPoint y: 135, endPoint x: 415, endPoint y: 133, distance: 208.5
click at [415, 133] on div "Home Practice Reading: Re-order Paragraphs Captain You have already given incor…" at bounding box center [258, 107] width 325 height 415
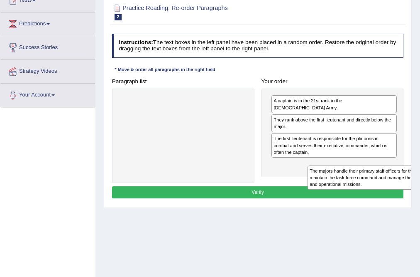
drag, startPoint x: 186, startPoint y: 105, endPoint x: 397, endPoint y: 188, distance: 226.8
click at [397, 188] on div "Instructions: The text boxes in the left panel have been placed in a random ord…" at bounding box center [257, 117] width 295 height 174
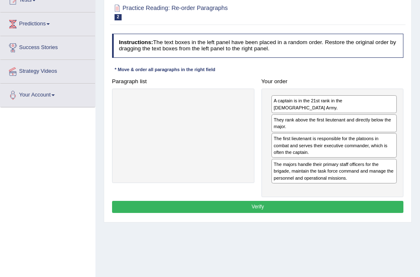
click at [285, 201] on button "Verify" at bounding box center [258, 207] width 292 height 12
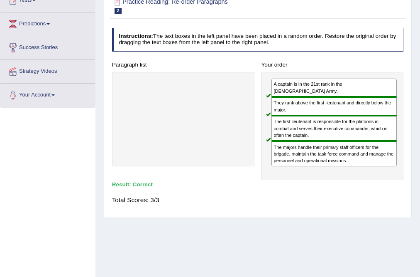
scroll to position [0, 0]
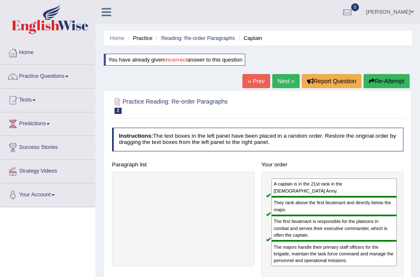
click at [288, 76] on link "Next »" at bounding box center [285, 81] width 27 height 14
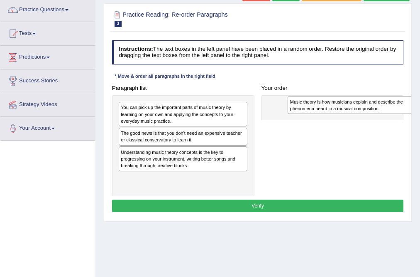
drag, startPoint x: 165, startPoint y: 156, endPoint x: 365, endPoint y: 109, distance: 206.1
click at [365, 109] on div "Music theory is how musicians explain and describe the phenomena heard in a mus…" at bounding box center [352, 105] width 129 height 18
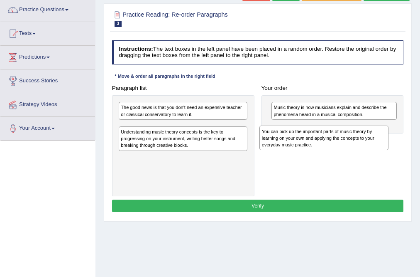
drag, startPoint x: 184, startPoint y: 117, endPoint x: 352, endPoint y: 148, distance: 170.7
click at [352, 148] on div "You can pick up the important parts of music theory by learning on your own and…" at bounding box center [324, 137] width 129 height 25
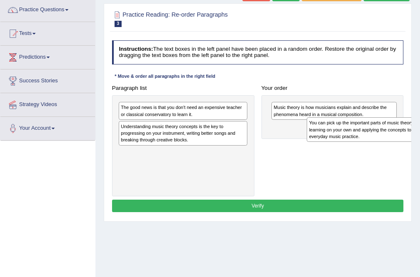
drag, startPoint x: 172, startPoint y: 130, endPoint x: 395, endPoint y: 132, distance: 223.9
click at [395, 132] on div "You can pick up the important parts of music theory by learning on your own and…" at bounding box center [371, 129] width 129 height 25
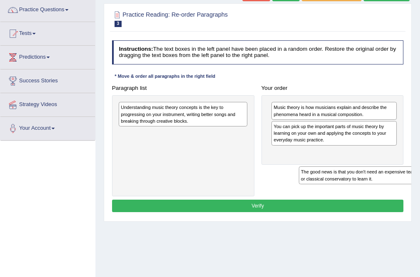
drag, startPoint x: 211, startPoint y: 109, endPoint x: 406, endPoint y: 176, distance: 206.3
click at [406, 176] on div "Paragraph list The good news is that you don't need an expensive teacher or cla…" at bounding box center [257, 139] width 299 height 114
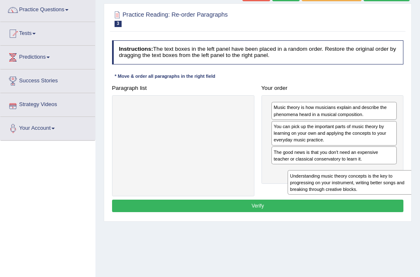
drag, startPoint x: 171, startPoint y: 110, endPoint x: 362, endPoint y: 189, distance: 206.3
click at [372, 193] on div "Understanding music theory concepts is the key to progressing on your instrumen…" at bounding box center [352, 182] width 129 height 25
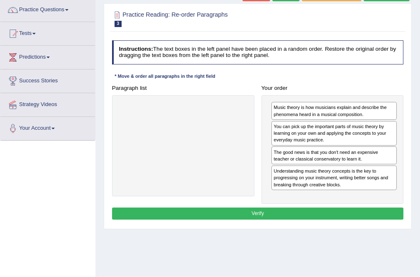
click at [262, 213] on button "Verify" at bounding box center [258, 213] width 292 height 12
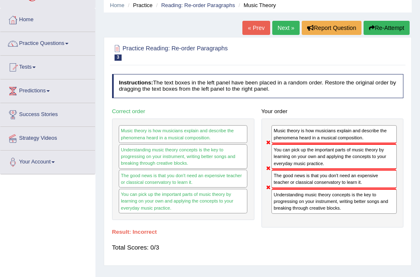
scroll to position [33, 0]
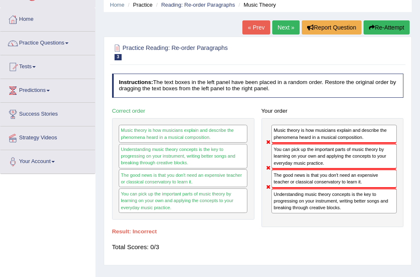
click at [392, 24] on button "Re-Attempt" at bounding box center [387, 27] width 46 height 14
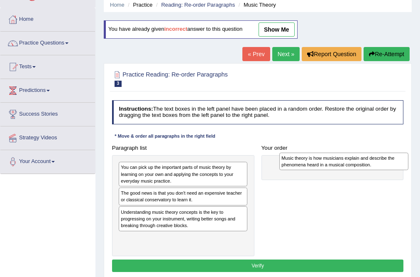
drag, startPoint x: 164, startPoint y: 218, endPoint x: 355, endPoint y: 167, distance: 197.9
click at [355, 167] on div "Music theory is how musicians explain and describe the phenomena heard in a mus…" at bounding box center [344, 161] width 129 height 18
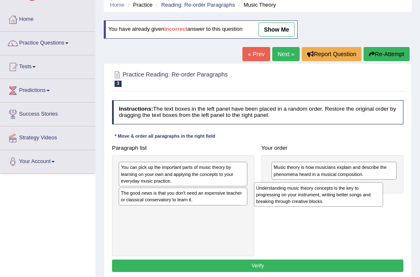
drag, startPoint x: 178, startPoint y: 224, endPoint x: 346, endPoint y: 207, distance: 168.7
click at [346, 207] on div "Paragraph list You can pick up the important parts of music theory by learning …" at bounding box center [257, 199] width 299 height 114
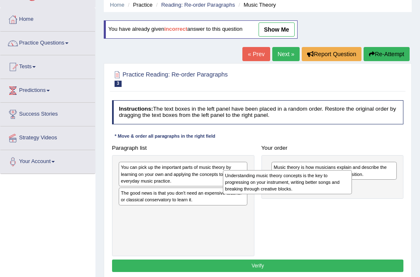
drag, startPoint x: 208, startPoint y: 219, endPoint x: 365, endPoint y: 182, distance: 161.3
click at [352, 182] on div "Understanding music theory concepts is the key to progressing on your instrumen…" at bounding box center [287, 182] width 129 height 25
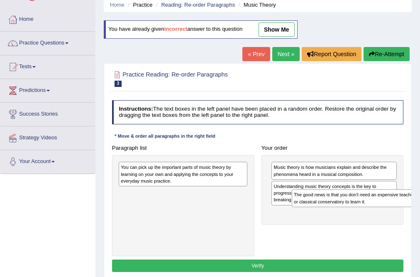
drag, startPoint x: 179, startPoint y: 194, endPoint x: 384, endPoint y: 205, distance: 205.9
click at [384, 205] on div "The good news is that you don't need an expensive teacher or classical conserva…" at bounding box center [356, 198] width 129 height 18
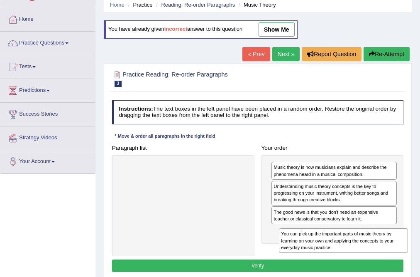
drag, startPoint x: 219, startPoint y: 171, endPoint x: 410, endPoint y: 253, distance: 207.5
click at [410, 253] on div "Practice Reading: Re-order Paragraphs 3 Music Theory Instructions: The text box…" at bounding box center [258, 172] width 308 height 218
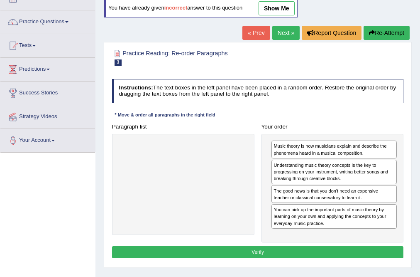
scroll to position [66, 0]
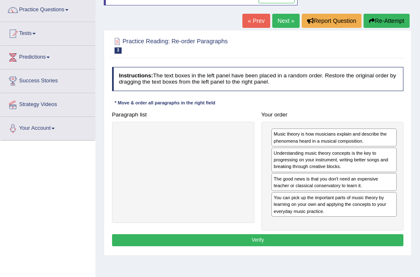
click at [282, 241] on button "Verify" at bounding box center [258, 240] width 292 height 12
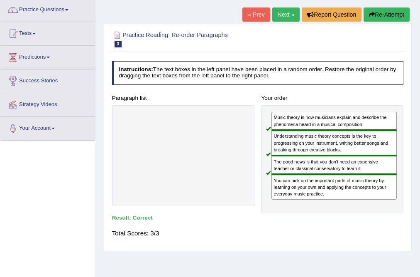
click at [289, 16] on link "Next »" at bounding box center [285, 14] width 27 height 14
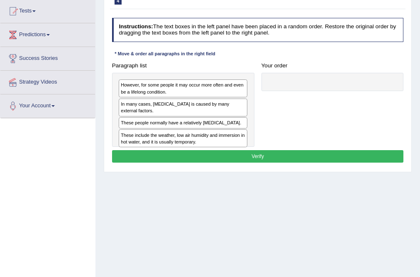
scroll to position [100, 0]
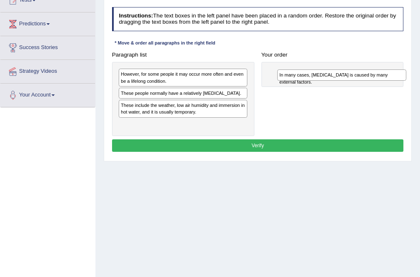
drag, startPoint x: 184, startPoint y: 95, endPoint x: 372, endPoint y: 80, distance: 187.9
click at [372, 80] on div "Paragraph list However, for some people it may occur more often and even be a l…" at bounding box center [257, 92] width 299 height 87
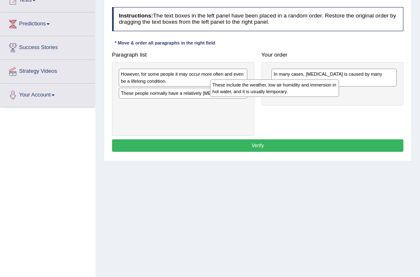
drag, startPoint x: 214, startPoint y: 111, endPoint x: 324, endPoint y: 96, distance: 110.6
click at [324, 96] on div "These include the weather, low air humidity and immersion in hot water, and it …" at bounding box center [274, 88] width 129 height 18
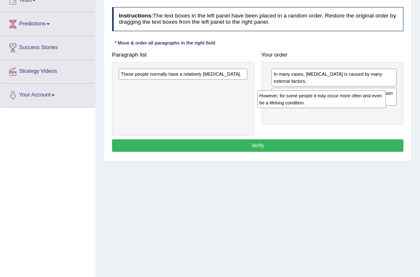
drag, startPoint x: 151, startPoint y: 78, endPoint x: 316, endPoint y: 107, distance: 167.4
click at [316, 107] on div "However, for some people it may occur more often and even be a lifelong conditi…" at bounding box center [322, 99] width 129 height 18
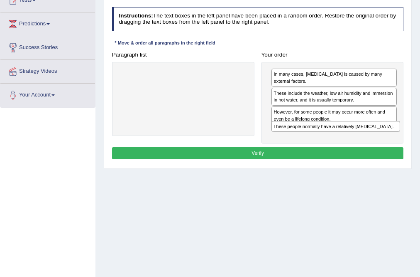
drag, startPoint x: 181, startPoint y: 75, endPoint x: 363, endPoint y: 140, distance: 192.9
click at [363, 140] on div "Instructions: The text boxes in the left panel have been placed in a random ord…" at bounding box center [257, 84] width 295 height 161
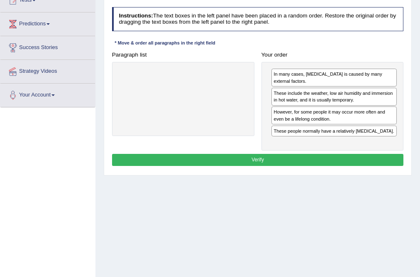
click at [289, 154] on button "Verify" at bounding box center [258, 160] width 292 height 12
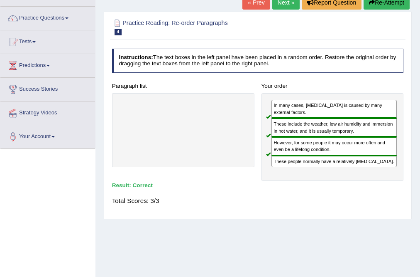
scroll to position [0, 0]
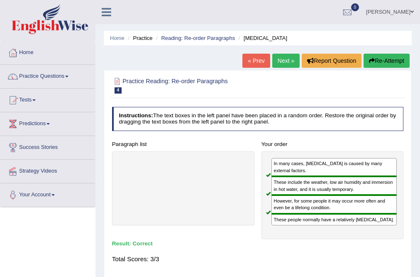
click at [276, 61] on link "Next »" at bounding box center [285, 61] width 27 height 14
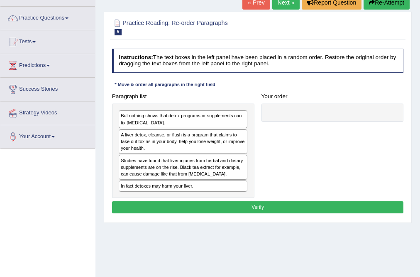
scroll to position [66, 0]
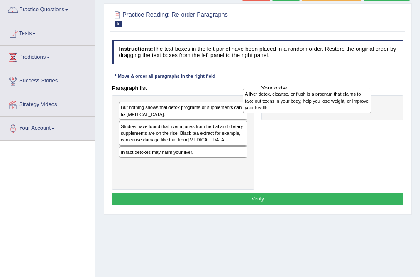
drag, startPoint x: 184, startPoint y: 133, endPoint x: 333, endPoint y: 101, distance: 152.6
click at [333, 101] on div "A liver detox, cleanse, or flush is a program that claims to take out toxins in…" at bounding box center [307, 100] width 129 height 25
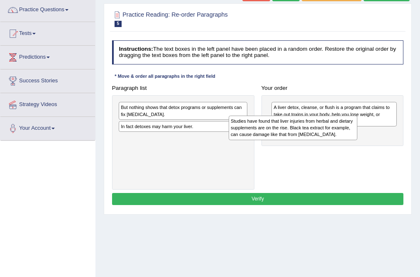
drag, startPoint x: 179, startPoint y: 132, endPoint x: 311, endPoint y: 133, distance: 131.2
click at [311, 133] on div "Studies have found that liver injuries from herbal and dietary supplements are …" at bounding box center [293, 127] width 129 height 25
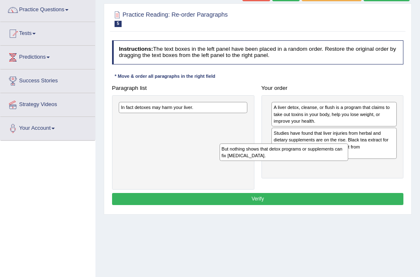
drag, startPoint x: 219, startPoint y: 109, endPoint x: 340, endPoint y: 162, distance: 131.3
click at [340, 162] on div "Paragraph list But nothing shows that detox programs or supplements can fix liv…" at bounding box center [257, 136] width 299 height 108
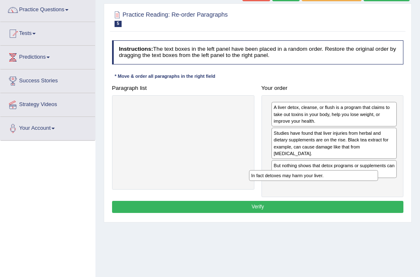
drag, startPoint x: 216, startPoint y: 108, endPoint x: 387, endPoint y: 201, distance: 194.7
click at [387, 201] on div "Instructions: The text boxes in the left panel have been placed in a random ord…" at bounding box center [257, 128] width 295 height 182
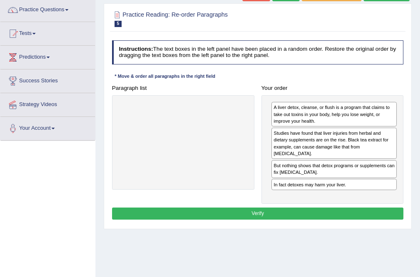
click at [298, 198] on div "Instructions: The text boxes in the left panel have been placed in a random ord…" at bounding box center [257, 131] width 295 height 188
click at [294, 207] on button "Verify" at bounding box center [258, 213] width 292 height 12
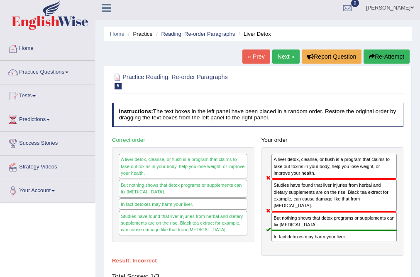
scroll to position [0, 0]
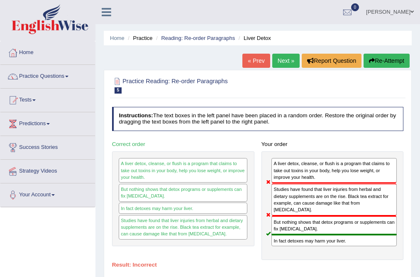
click at [370, 62] on icon "button" at bounding box center [372, 61] width 6 height 6
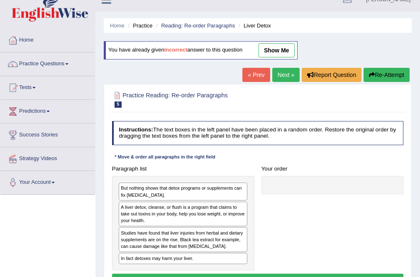
scroll to position [33, 0]
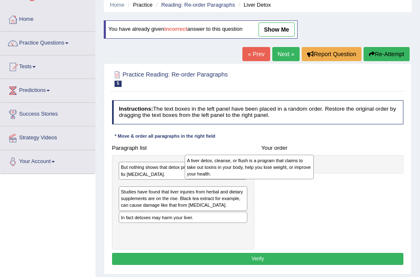
drag, startPoint x: 201, startPoint y: 195, endPoint x: 283, endPoint y: 171, distance: 85.3
click at [283, 171] on div "A liver detox, cleanse, or flush is a program that claims to take out toxins in…" at bounding box center [249, 167] width 129 height 25
drag, startPoint x: 228, startPoint y: 192, endPoint x: 328, endPoint y: 155, distance: 106.8
click at [303, 155] on div "A liver detox, cleanse, or flush is a program that claims to take out toxins in…" at bounding box center [238, 166] width 129 height 25
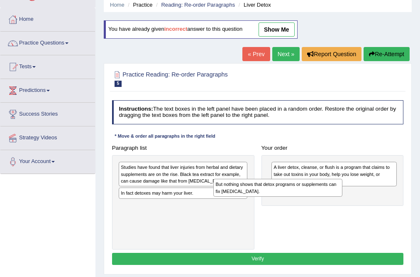
drag, startPoint x: 214, startPoint y: 172, endPoint x: 351, endPoint y: 198, distance: 139.0
click at [351, 198] on div "Paragraph list But nothing shows that detox programs or supplements can fix liv…" at bounding box center [257, 196] width 299 height 108
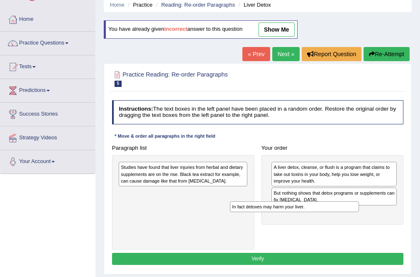
drag, startPoint x: 231, startPoint y: 193, endPoint x: 364, endPoint y: 217, distance: 135.1
click at [364, 217] on div "Paragraph list Studies have found that liver injuries from herbal and dietary s…" at bounding box center [257, 196] width 299 height 108
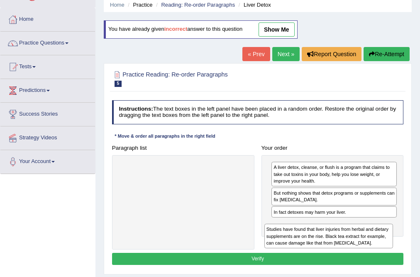
drag, startPoint x: 229, startPoint y: 173, endPoint x: 403, endPoint y: 249, distance: 189.5
click at [403, 249] on div "Instructions: The text boxes in the left panel have been placed in a random ord…" at bounding box center [257, 184] width 295 height 174
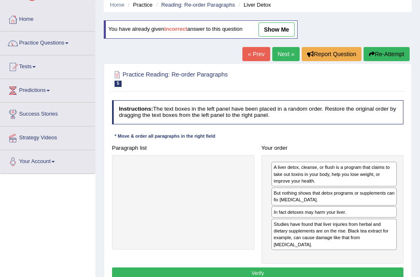
click at [294, 270] on button "Verify" at bounding box center [258, 273] width 292 height 12
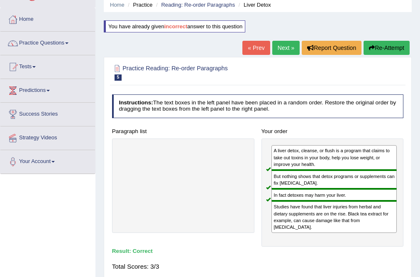
click at [287, 49] on link "Next »" at bounding box center [285, 48] width 27 height 14
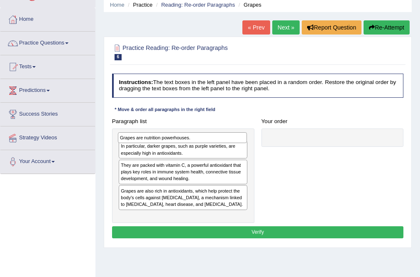
click at [186, 142] on div "Grapes are nutrition powerhouses." at bounding box center [182, 137] width 129 height 11
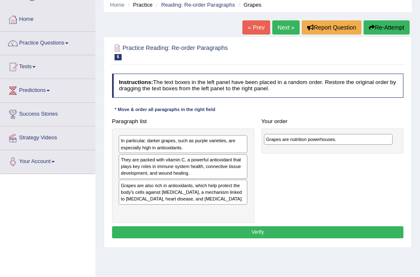
drag, startPoint x: 209, startPoint y: 145, endPoint x: 382, endPoint y: 147, distance: 172.8
click at [382, 147] on div "Paragraph list Grapes are nutrition powerhouses. In particular, darker grapes, …" at bounding box center [257, 169] width 299 height 108
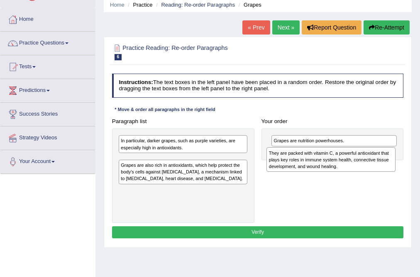
drag, startPoint x: 171, startPoint y: 171, endPoint x: 347, endPoint y: 170, distance: 176.1
click at [347, 170] on div "They are packed with vitamin C, a powerful antioxidant that plays key roles in …" at bounding box center [331, 159] width 129 height 25
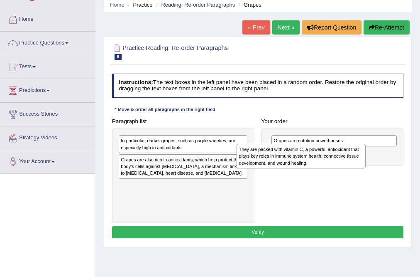
drag, startPoint x: 193, startPoint y: 166, endPoint x: 352, endPoint y: 162, distance: 159.1
click at [352, 162] on div "They are packed with vitamin C, a powerful antioxidant that plays key roles in …" at bounding box center [301, 156] width 129 height 25
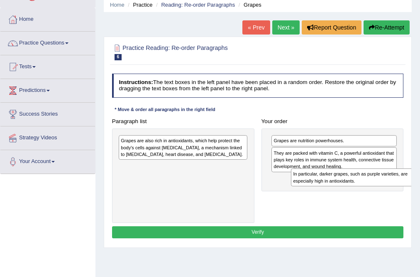
drag, startPoint x: 176, startPoint y: 146, endPoint x: 381, endPoint y: 189, distance: 209.2
click at [381, 189] on div "Paragraph list In particular, darker grapes, such as purple varieties, are espe…" at bounding box center [257, 169] width 299 height 108
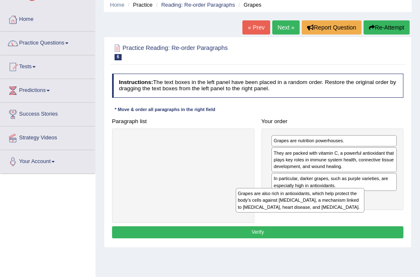
drag, startPoint x: 218, startPoint y: 147, endPoint x: 357, endPoint y: 213, distance: 154.2
click at [357, 213] on div "Paragraph list Grapes are also rich in antioxidants, which help protect the bod…" at bounding box center [257, 169] width 299 height 108
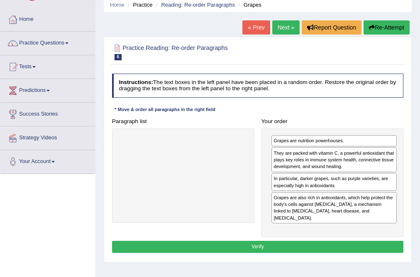
click at [300, 240] on button "Verify" at bounding box center [258, 246] width 292 height 12
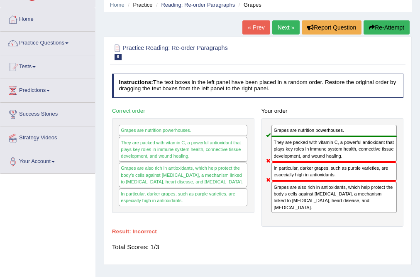
click at [385, 27] on button "Re-Attempt" at bounding box center [387, 27] width 46 height 14
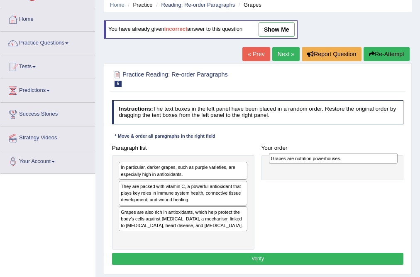
drag, startPoint x: 183, startPoint y: 169, endPoint x: 361, endPoint y: 163, distance: 178.7
click at [361, 163] on div "Grapes are nutrition powerhouses." at bounding box center [333, 158] width 129 height 11
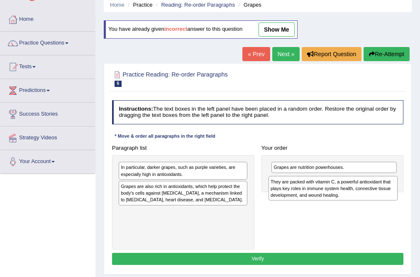
drag, startPoint x: 171, startPoint y: 196, endPoint x: 349, endPoint y: 198, distance: 178.2
click at [349, 198] on div "They are packed with vitamin C, a powerful antioxidant that plays key roles in …" at bounding box center [333, 188] width 129 height 25
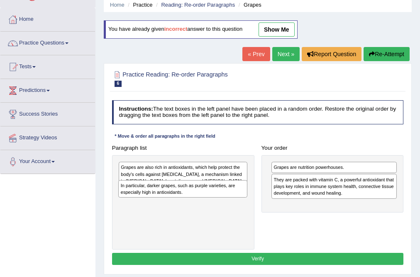
drag, startPoint x: 215, startPoint y: 174, endPoint x: 214, endPoint y: 199, distance: 24.5
click at [214, 199] on div "In particular, darker grapes, such as purple varieties, are especially high in …" at bounding box center [183, 202] width 142 height 94
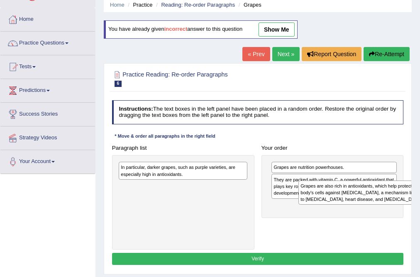
drag, startPoint x: 208, startPoint y: 176, endPoint x: 421, endPoint y: 201, distance: 215.0
click at [420, 201] on html "Toggle navigation Home Practice Questions Speaking Practice Read Aloud Repeat S…" at bounding box center [210, 105] width 420 height 277
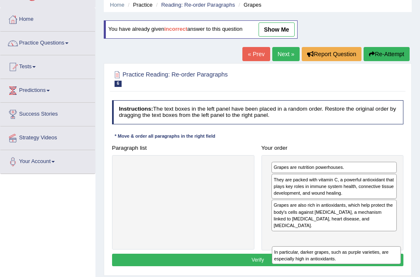
drag, startPoint x: 243, startPoint y: 173, endPoint x: 425, endPoint y: 276, distance: 209.4
click at [420, 243] on html "Toggle navigation Home Practice Questions Speaking Practice Read Aloud Repeat S…" at bounding box center [210, 105] width 420 height 277
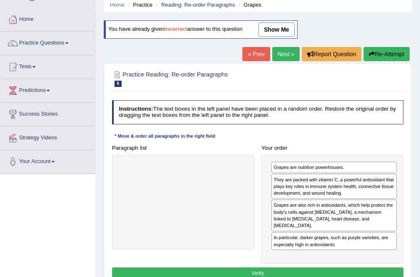
click at [281, 267] on button "Verify" at bounding box center [258, 273] width 292 height 12
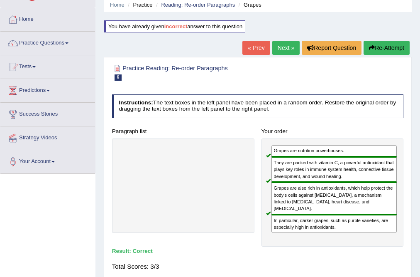
click at [284, 47] on link "Next »" at bounding box center [285, 48] width 27 height 14
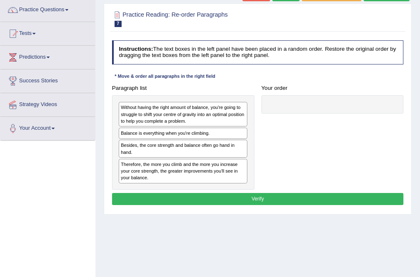
scroll to position [100, 0]
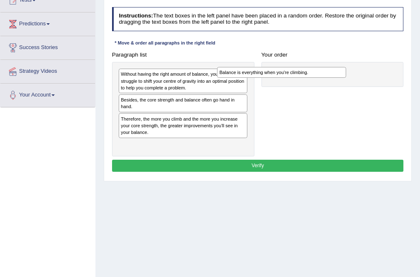
drag, startPoint x: 206, startPoint y: 101, endPoint x: 329, endPoint y: 75, distance: 125.5
click at [329, 75] on div "Balance is everything when you're climbing." at bounding box center [281, 72] width 129 height 11
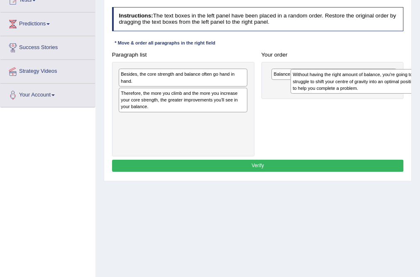
drag, startPoint x: 203, startPoint y: 85, endPoint x: 407, endPoint y: 89, distance: 204.4
click at [407, 89] on div "Without having the right amount of balance, you're going to struggle to shift y…" at bounding box center [355, 81] width 129 height 25
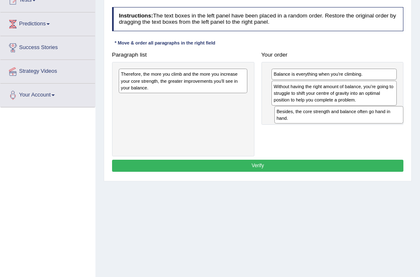
drag, startPoint x: 209, startPoint y: 78, endPoint x: 394, endPoint y: 125, distance: 191.2
click at [394, 125] on div "Paragraph list Besides, the core strength and balance often go hand in hand. Th…" at bounding box center [257, 103] width 299 height 108
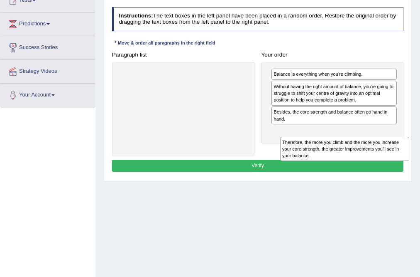
drag, startPoint x: 207, startPoint y: 84, endPoint x: 399, endPoint y: 167, distance: 209.3
click at [399, 167] on div "Instructions: The text boxes in the left panel have been placed in a random ord…" at bounding box center [257, 91] width 295 height 174
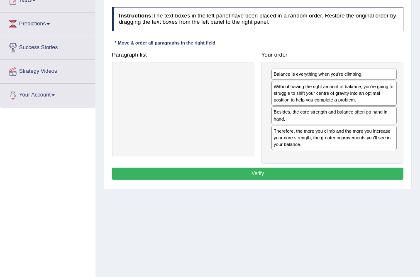
click at [309, 174] on button "Verify" at bounding box center [258, 173] width 292 height 12
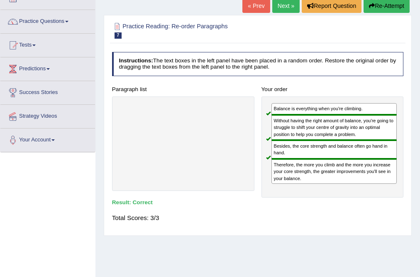
scroll to position [0, 0]
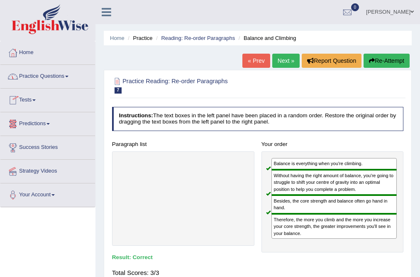
click at [44, 78] on link "Practice Questions" at bounding box center [47, 75] width 95 height 21
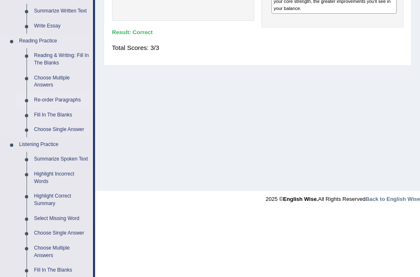
scroll to position [233, 0]
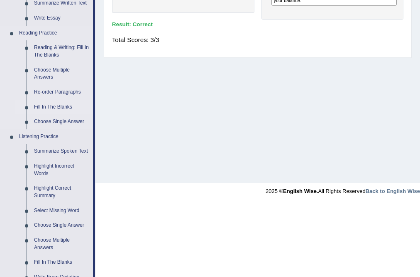
click at [56, 107] on link "Fill In The Blanks" at bounding box center [61, 107] width 63 height 15
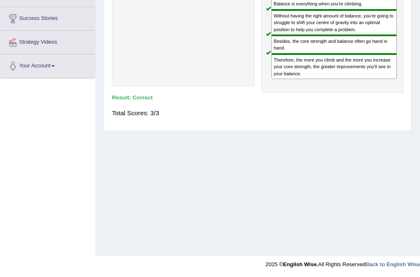
scroll to position [132, 0]
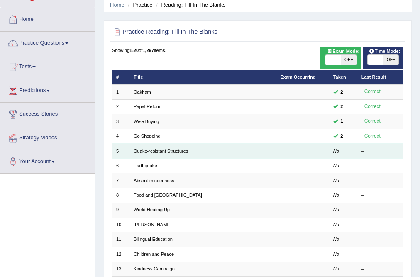
click at [161, 150] on link "Quake-resistant Structures" at bounding box center [161, 150] width 54 height 5
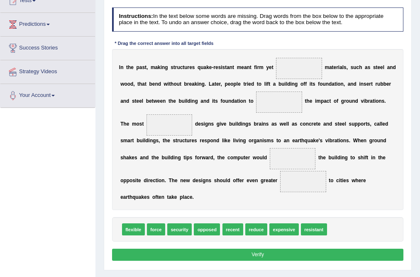
scroll to position [100, 0]
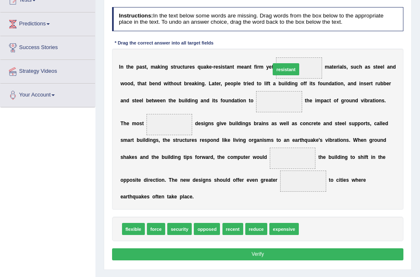
drag, startPoint x: 311, startPoint y: 231, endPoint x: 278, endPoint y: 43, distance: 190.2
click at [278, 43] on div "Instructions: In the text below some words are missing. Drag words from the box…" at bounding box center [257, 135] width 295 height 262
drag, startPoint x: 309, startPoint y: 229, endPoint x: 238, endPoint y: 55, distance: 188.0
click at [238, 55] on div "Instructions: In the text below some words are missing. Drag words from the box…" at bounding box center [257, 135] width 295 height 262
drag, startPoint x: 311, startPoint y: 239, endPoint x: 254, endPoint y: 101, distance: 149.0
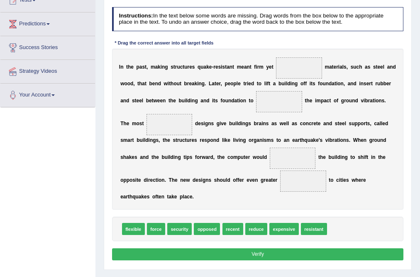
click at [254, 101] on div "Instructions: In the text below some words are missing. Drag words from the box…" at bounding box center [257, 135] width 295 height 262
drag, startPoint x: 314, startPoint y: 228, endPoint x: 270, endPoint y: 61, distance: 172.6
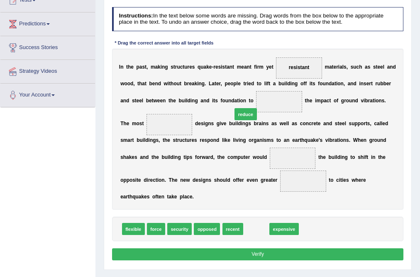
drag, startPoint x: 260, startPoint y: 213, endPoint x: 253, endPoint y: 93, distance: 119.8
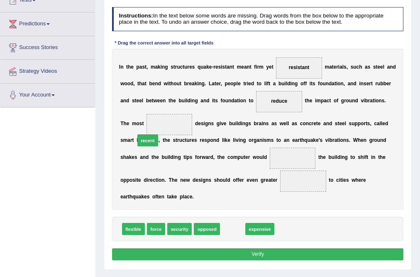
drag, startPoint x: 230, startPoint y: 232, endPoint x: 130, endPoint y: 128, distance: 144.2
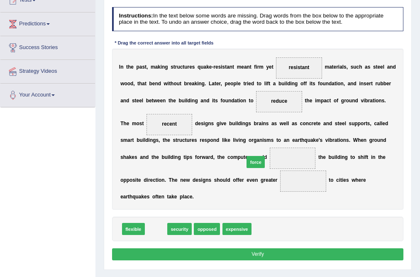
drag, startPoint x: 156, startPoint y: 232, endPoint x: 274, endPoint y: 153, distance: 141.3
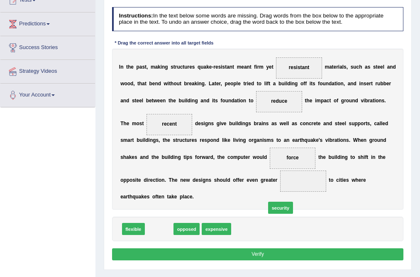
drag, startPoint x: 160, startPoint y: 229, endPoint x: 301, endPoint y: 197, distance: 144.5
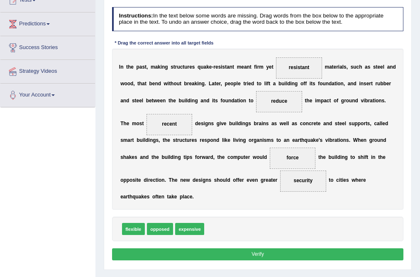
click at [228, 257] on button "Verify" at bounding box center [258, 254] width 292 height 12
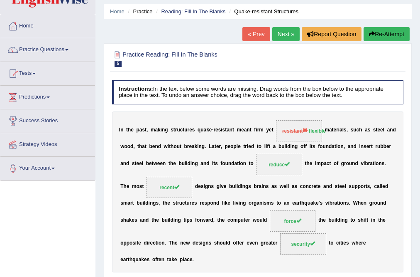
scroll to position [0, 0]
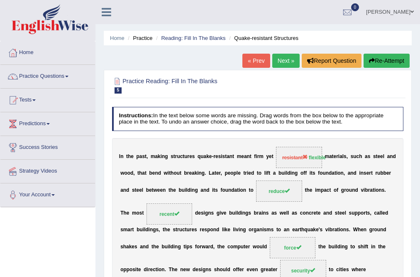
click at [276, 61] on link "Next »" at bounding box center [285, 61] width 27 height 14
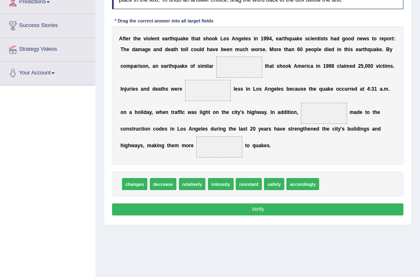
scroll to position [106, 0]
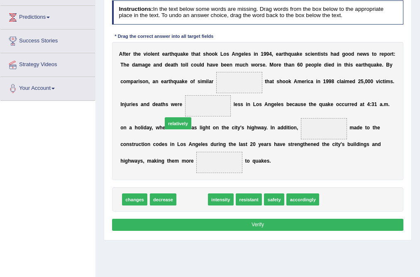
drag, startPoint x: 191, startPoint y: 202, endPoint x: 174, endPoint y: 113, distance: 90.8
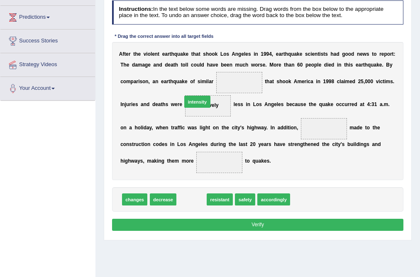
drag, startPoint x: 194, startPoint y: 191, endPoint x: 201, endPoint y: 86, distance: 105.3
click at [201, 86] on div "Instructions: In the text below some words are missing. Drag words from the box…" at bounding box center [257, 116] width 295 height 239
drag, startPoint x: 193, startPoint y: 199, endPoint x: 226, endPoint y: 76, distance: 127.6
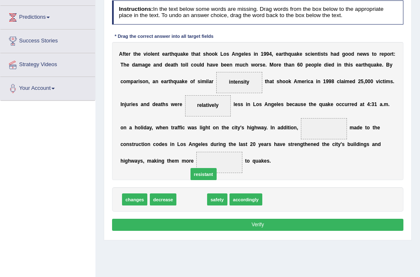
drag, startPoint x: 193, startPoint y: 199, endPoint x: 206, endPoint y: 170, distance: 32.5
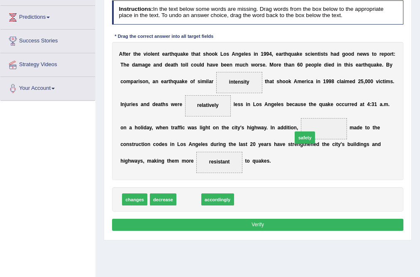
drag, startPoint x: 186, startPoint y: 202, endPoint x: 324, endPoint y: 130, distance: 156.2
click at [226, 221] on button "Verify" at bounding box center [258, 224] width 292 height 12
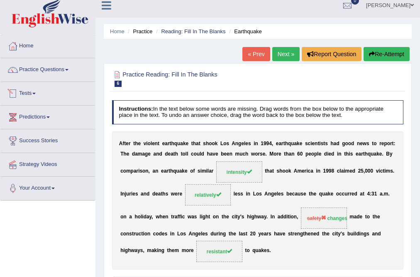
scroll to position [40, 0]
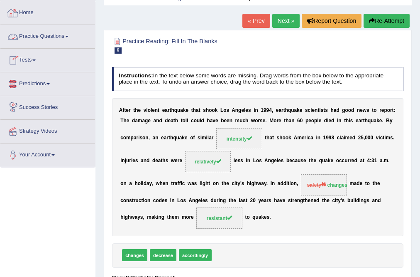
click at [45, 36] on link "Practice Questions" at bounding box center [47, 35] width 95 height 21
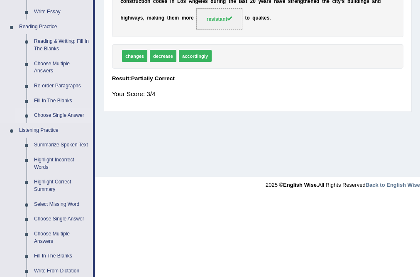
scroll to position [239, 0]
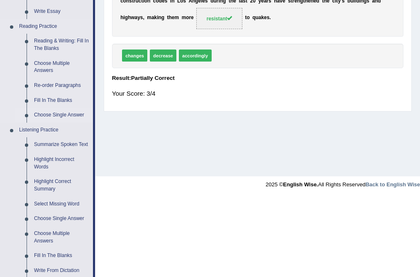
click at [69, 115] on link "Choose Single Answer" at bounding box center [61, 115] width 63 height 15
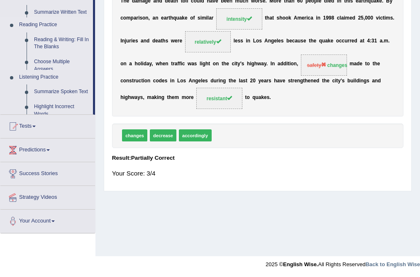
scroll to position [89, 0]
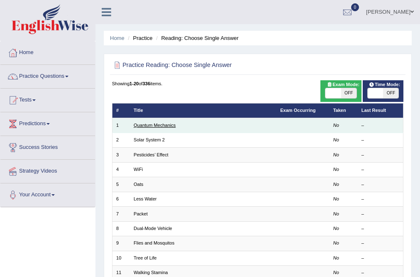
click at [162, 123] on link "Quantum Mechanics" at bounding box center [155, 125] width 42 height 5
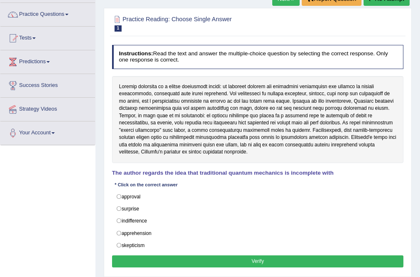
scroll to position [66, 0]
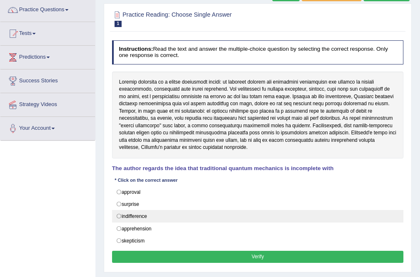
click at [130, 216] on label "indifference" at bounding box center [258, 216] width 292 height 12
radio input "true"
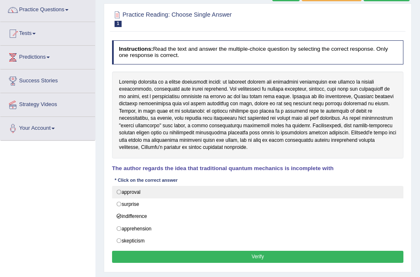
click at [123, 194] on label "approval" at bounding box center [258, 192] width 292 height 12
radio input "true"
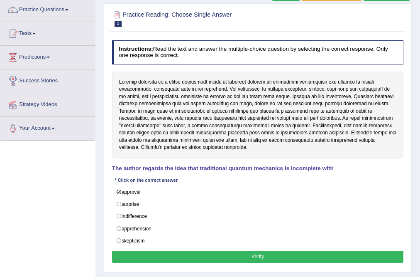
click at [222, 259] on button "Verify" at bounding box center [258, 256] width 292 height 12
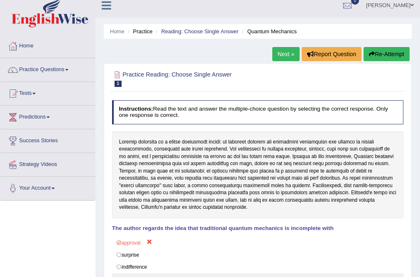
scroll to position [0, 0]
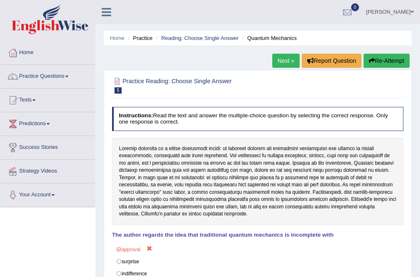
click at [292, 61] on link "Next »" at bounding box center [285, 61] width 27 height 14
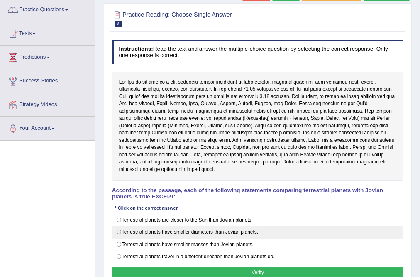
click at [213, 226] on label "Terrestrial planets have smaller diameters than Jovian planets." at bounding box center [258, 232] width 292 height 12
radio input "true"
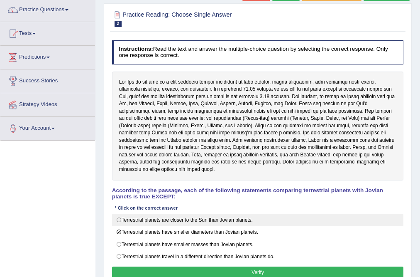
click at [194, 213] on label "Terrestrial planets are closer to the Sun than Jovian planets." at bounding box center [258, 219] width 292 height 12
radio input "true"
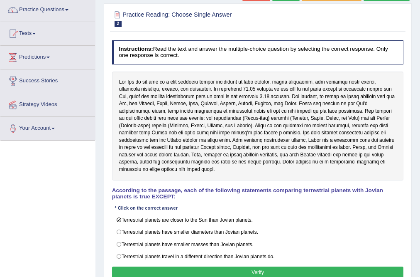
click at [223, 267] on button "Verify" at bounding box center [258, 272] width 292 height 12
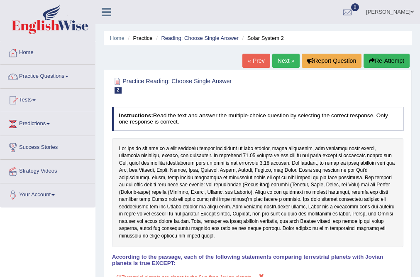
click at [399, 62] on button "Re-Attempt" at bounding box center [387, 61] width 46 height 14
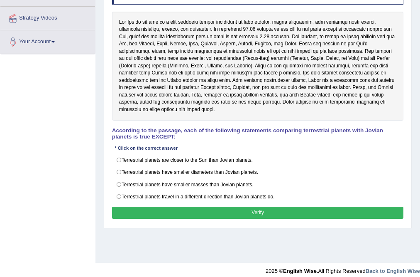
scroll to position [159, 0]
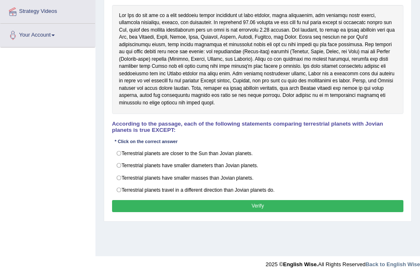
drag, startPoint x: 164, startPoint y: 182, endPoint x: 185, endPoint y: 195, distance: 24.6
click at [164, 184] on label "Terrestrial planets travel in a different direction than Jovian planets do." at bounding box center [258, 190] width 292 height 12
radio input "true"
click at [205, 200] on button "Verify" at bounding box center [258, 206] width 292 height 12
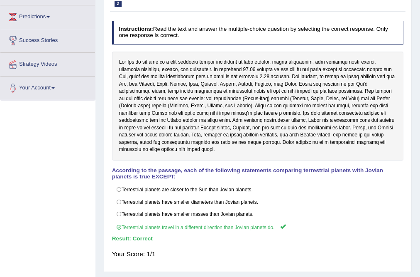
scroll to position [27, 0]
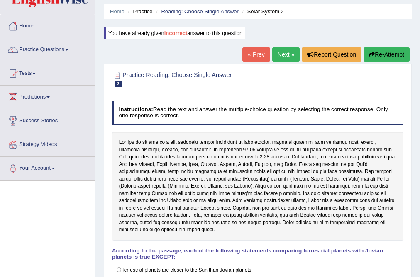
click at [287, 50] on link "Next »" at bounding box center [285, 54] width 27 height 14
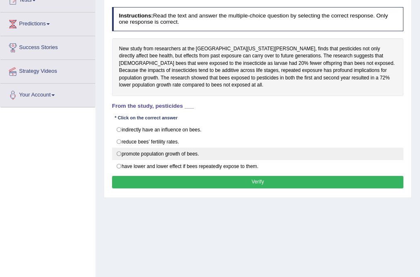
click at [171, 157] on label "promote population growth of bees." at bounding box center [258, 153] width 292 height 12
radio input "true"
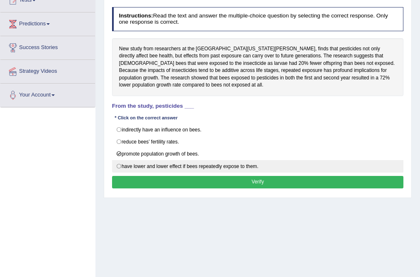
click at [206, 167] on label "have lower and lower effect if bees repeatedly expose to them." at bounding box center [258, 166] width 292 height 12
radio input "true"
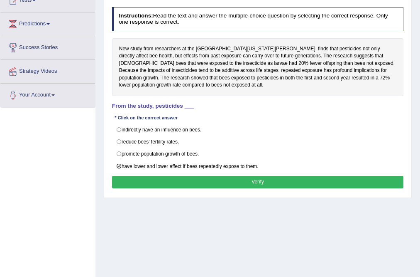
click at [240, 178] on button "Verify" at bounding box center [258, 182] width 292 height 12
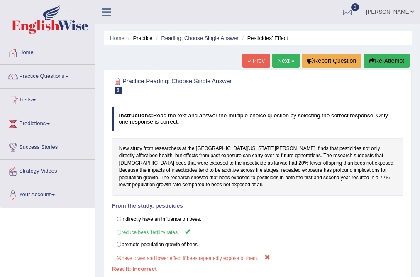
click at [383, 57] on button "Re-Attempt" at bounding box center [387, 61] width 46 height 14
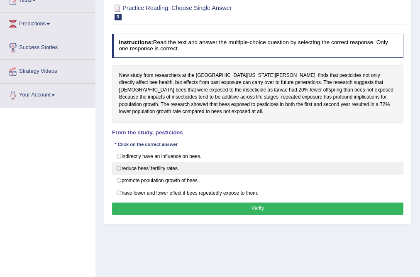
click at [162, 170] on label "reduce bees’ fertility rates." at bounding box center [258, 168] width 292 height 12
radio input "true"
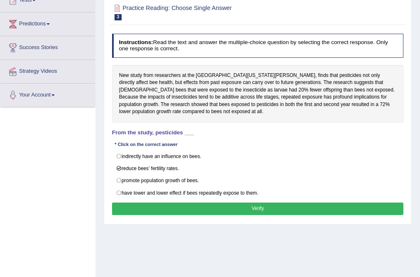
click at [212, 208] on button "Verify" at bounding box center [258, 208] width 292 height 12
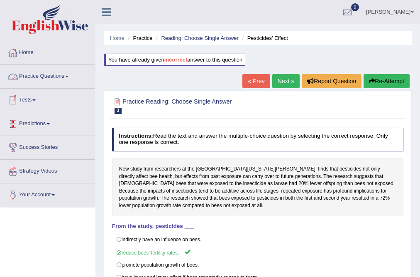
click at [52, 81] on link "Practice Questions" at bounding box center [47, 75] width 95 height 21
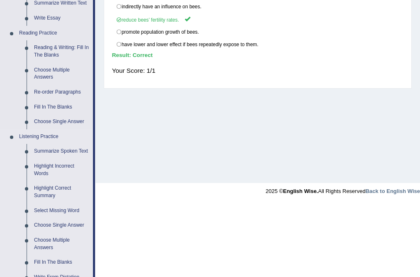
scroll to position [266, 0]
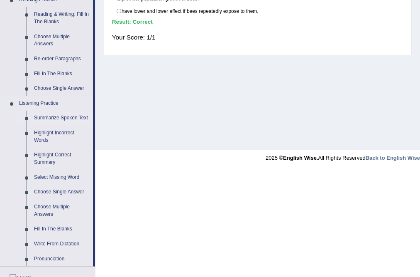
click at [63, 119] on link "Summarize Spoken Text" at bounding box center [61, 117] width 63 height 15
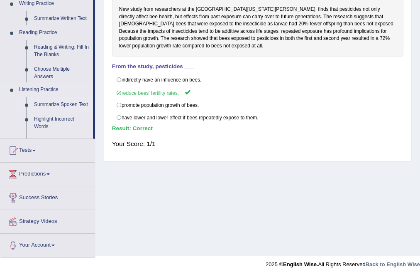
scroll to position [159, 0]
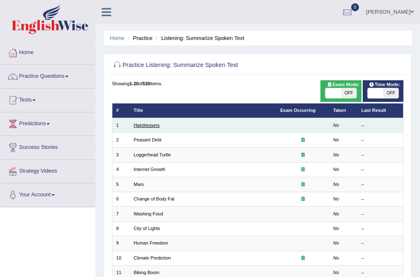
click at [151, 127] on link "Hairdressers" at bounding box center [147, 125] width 26 height 5
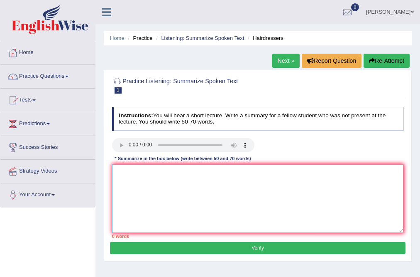
click at [218, 167] on textarea at bounding box center [258, 198] width 292 height 69
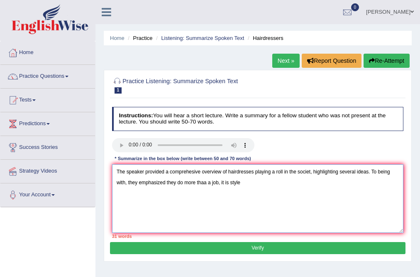
click at [205, 182] on textarea "The speaker provided a comprehesive overview of hairdresses playing a roll in t…" at bounding box center [258, 198] width 292 height 69
click at [249, 178] on textarea "The speaker provided a comprehesive overview of hairdresses playing a roll in t…" at bounding box center [258, 198] width 292 height 69
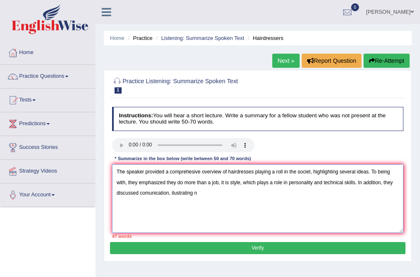
click at [173, 193] on textarea "The speaker provided a comprehesive overview of hairdresses playing a roll in t…" at bounding box center [258, 198] width 292 height 69
click at [202, 191] on textarea "The speaker provided a comprehesive overview of hairdresses playing a roll in t…" at bounding box center [258, 198] width 292 height 69
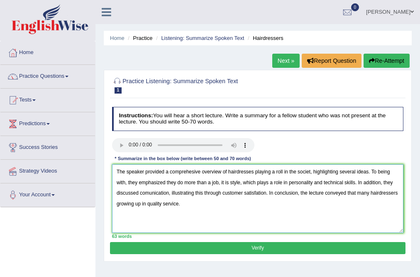
click at [252, 173] on textarea "The speaker provided a comprehesive overview of hairdresses playing a roll in t…" at bounding box center [258, 198] width 292 height 69
type textarea "The speaker provided a comprehesive overview of hairdressers playing a roll in …"
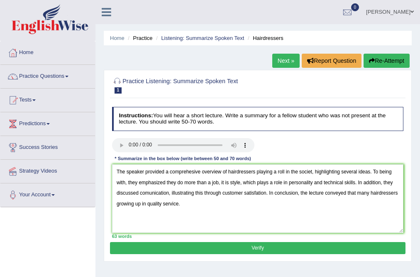
click at [256, 249] on button "Verify" at bounding box center [257, 248] width 295 height 12
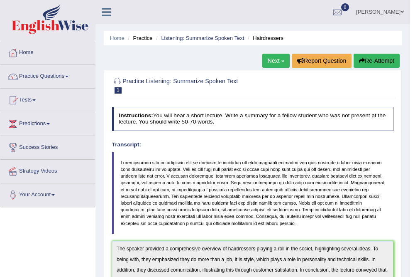
click at [279, 61] on link "Next »" at bounding box center [275, 61] width 27 height 14
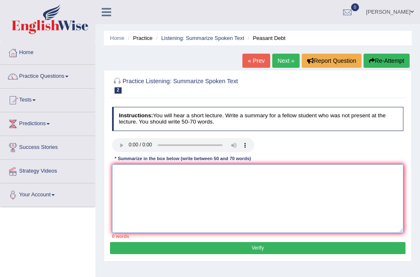
click at [230, 176] on textarea at bounding box center [258, 198] width 292 height 69
type textarea "t"
click at [255, 170] on textarea "The spreaker provided a comprehensive overview of 1500" at bounding box center [258, 198] width 292 height 69
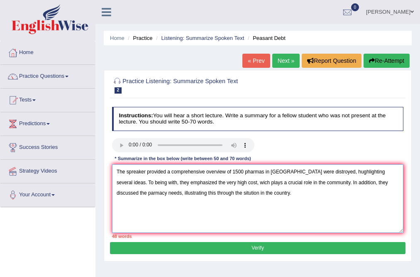
click at [199, 194] on textarea "The spreaker provided a comprehensive overview of 1500 pharmas in India were di…" at bounding box center [258, 198] width 292 height 69
click at [256, 196] on textarea "The spreaker provided a comprehensive overview of 1500 pharmas in India were di…" at bounding box center [258, 198] width 292 height 69
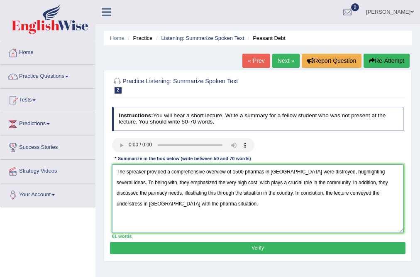
type textarea "The spreaker provided a comprehensive overview of 1500 pharmas in India were di…"
click at [263, 248] on button "Verify" at bounding box center [257, 248] width 295 height 12
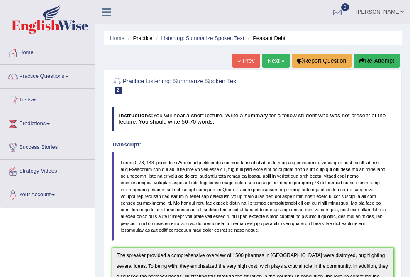
click at [400, 14] on link "[PERSON_NAME]" at bounding box center [380, 11] width 60 height 22
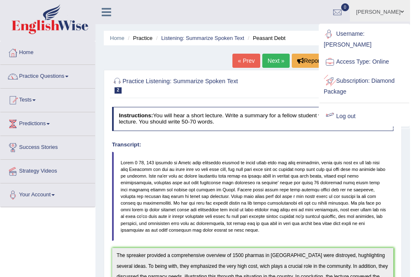
click at [340, 107] on link "Log out" at bounding box center [365, 116] width 90 height 19
